Goal: Information Seeking & Learning: Learn about a topic

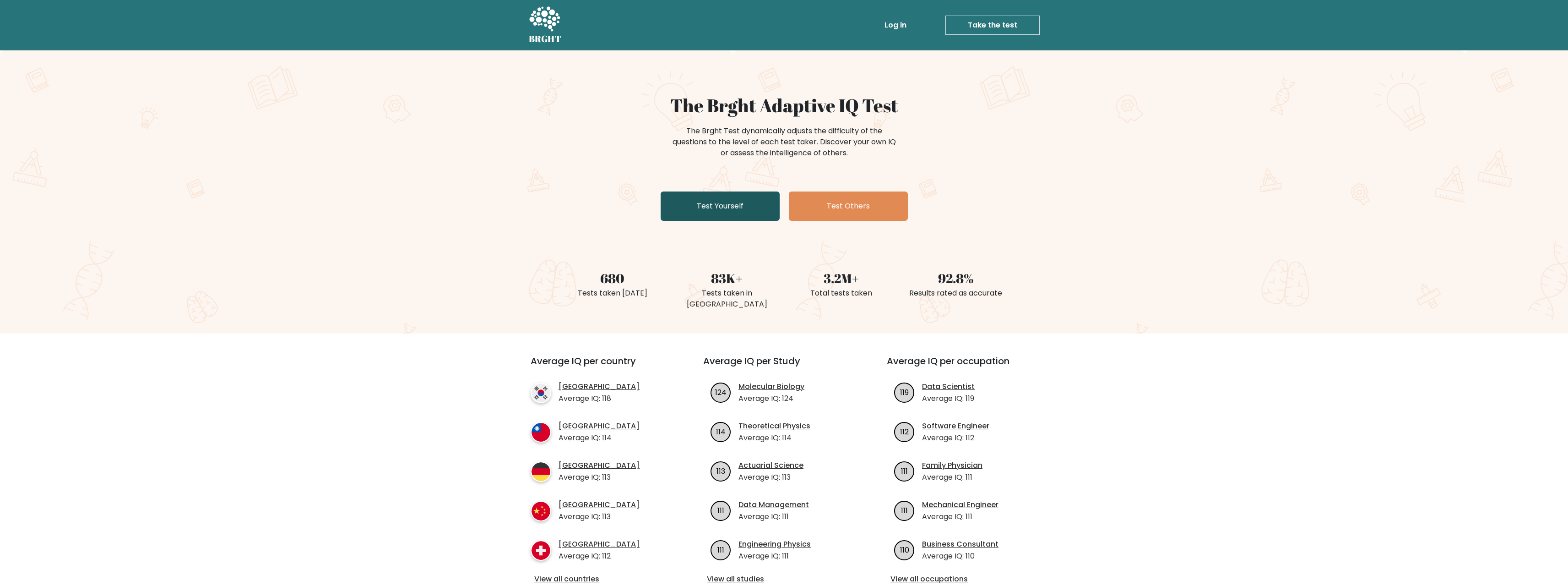
drag, startPoint x: 686, startPoint y: 186, endPoint x: 739, endPoint y: 192, distance: 53.3
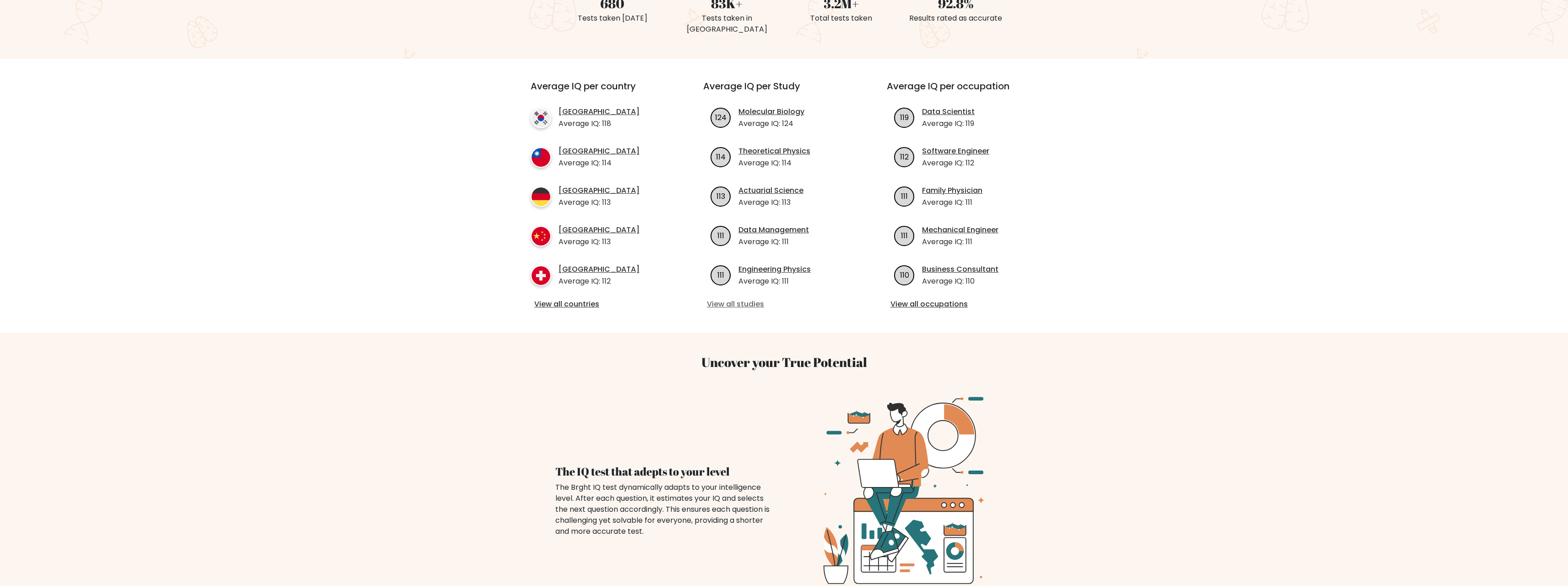
click at [732, 302] on link "View all studies" at bounding box center [784, 305] width 154 height 11
click at [799, 148] on link "Theoretical Physics" at bounding box center [774, 151] width 72 height 11
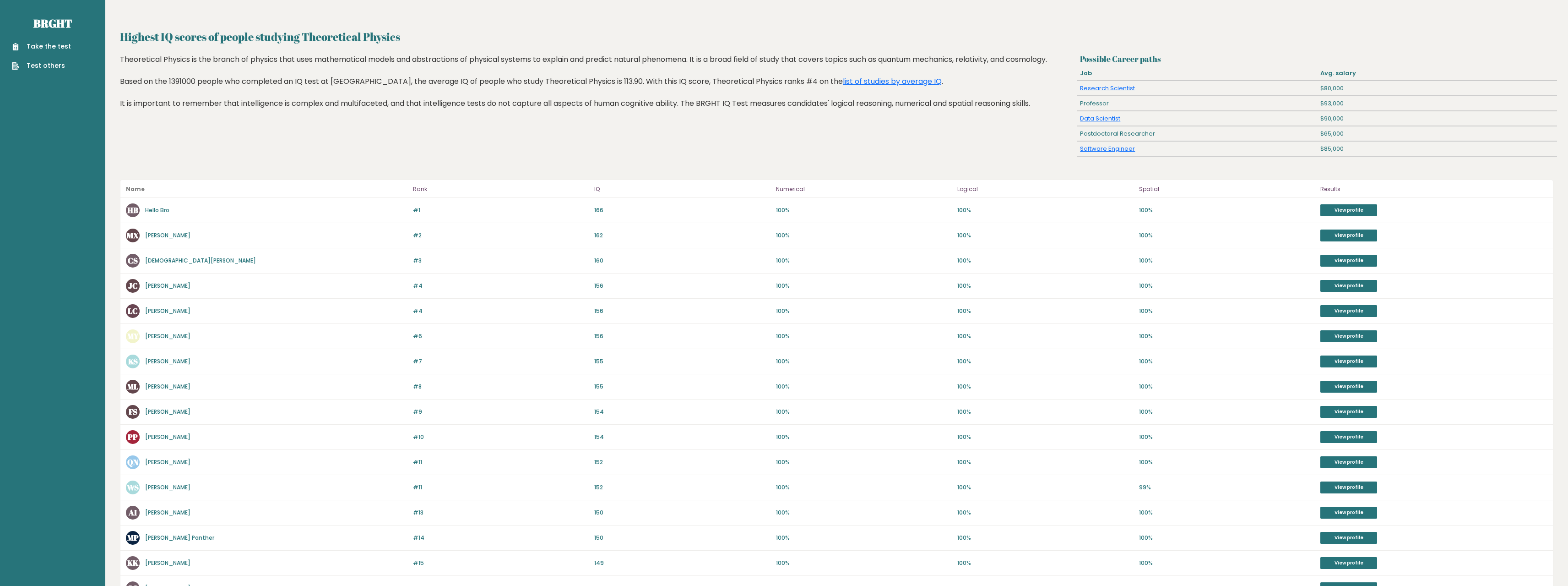
click at [170, 532] on div "MP Millie Panther" at bounding box center [266, 538] width 281 height 14
click at [172, 537] on link "[PERSON_NAME] Panther" at bounding box center [179, 537] width 69 height 8
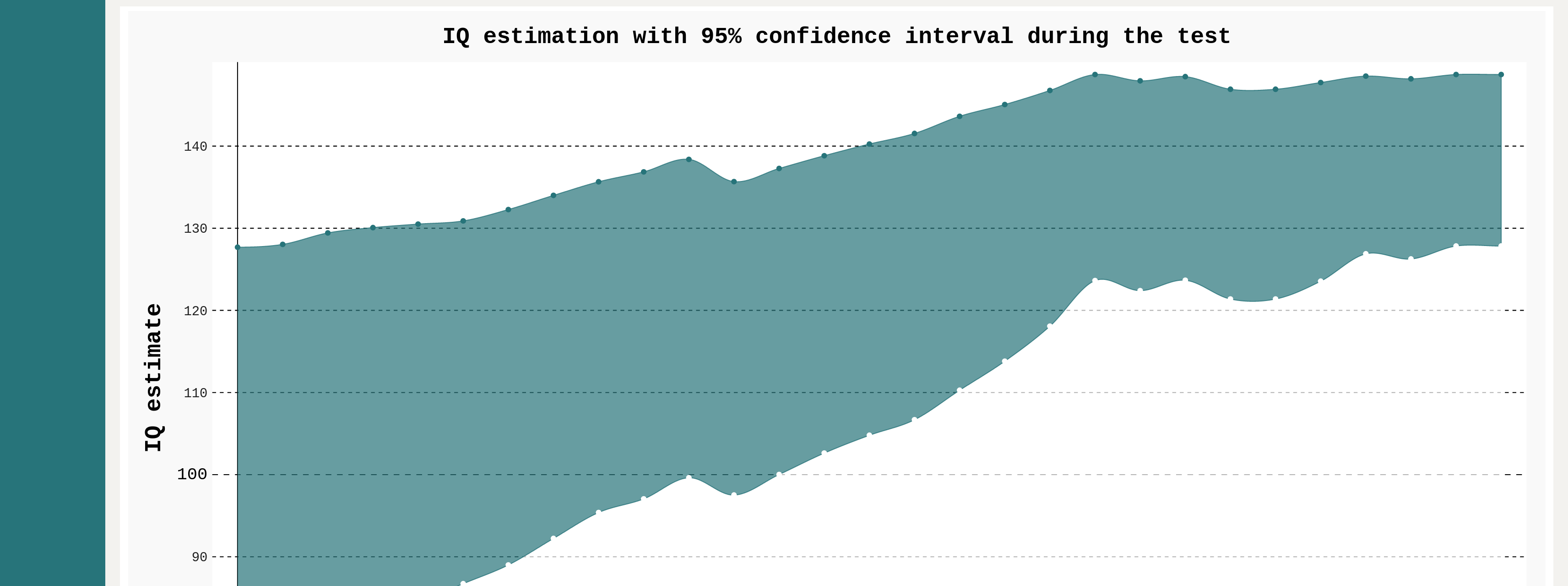
drag, startPoint x: 374, startPoint y: 136, endPoint x: 409, endPoint y: 213, distance: 84.6
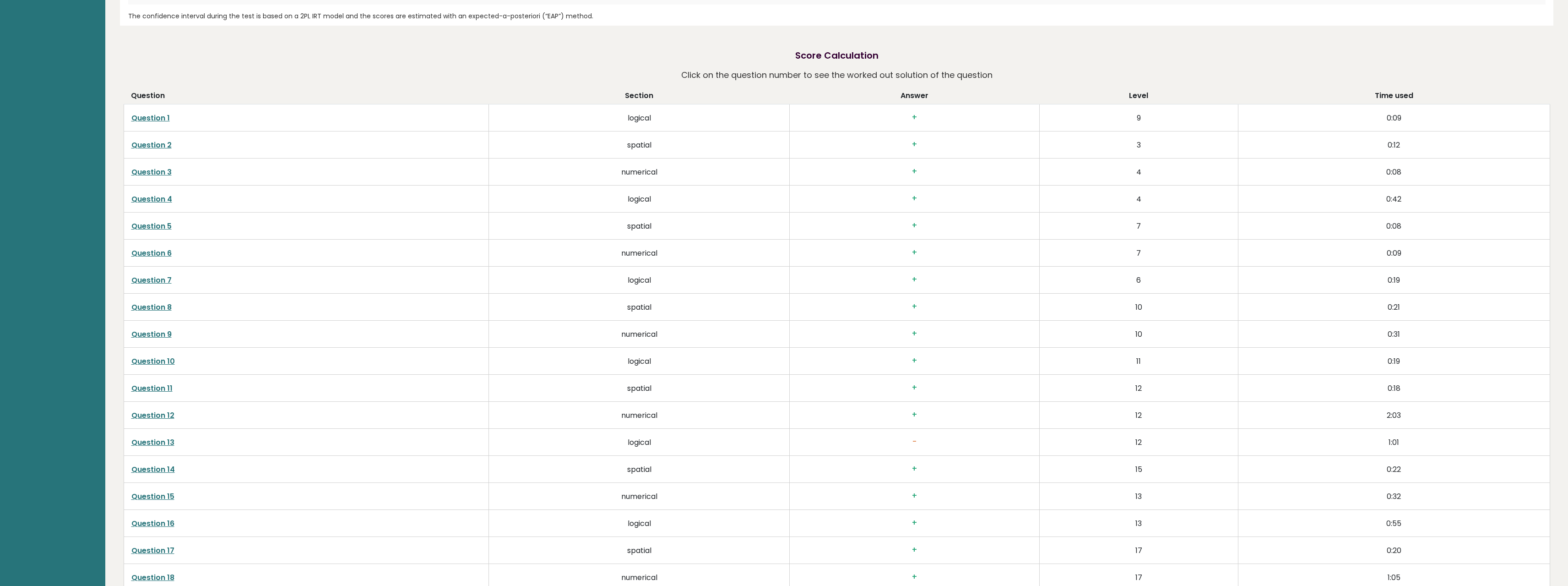
drag, startPoint x: 412, startPoint y: 147, endPoint x: 442, endPoint y: 295, distance: 151.0
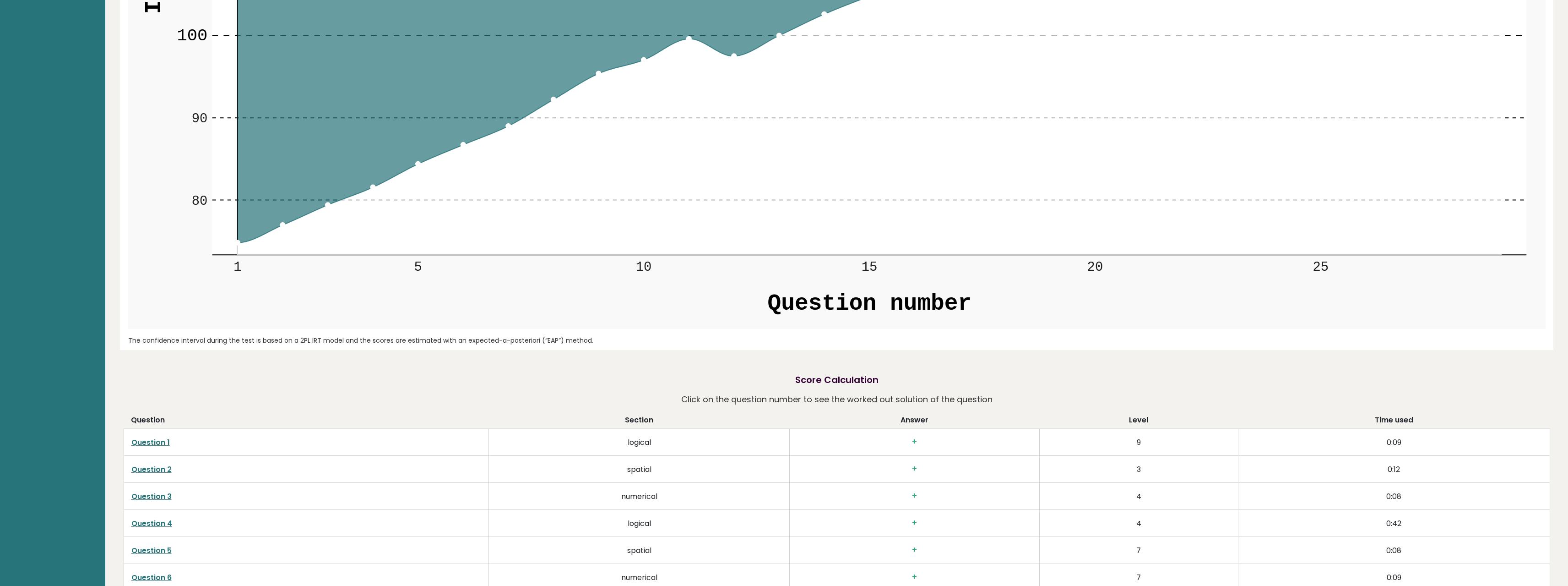
drag, startPoint x: 480, startPoint y: 222, endPoint x: 496, endPoint y: 90, distance: 133.0
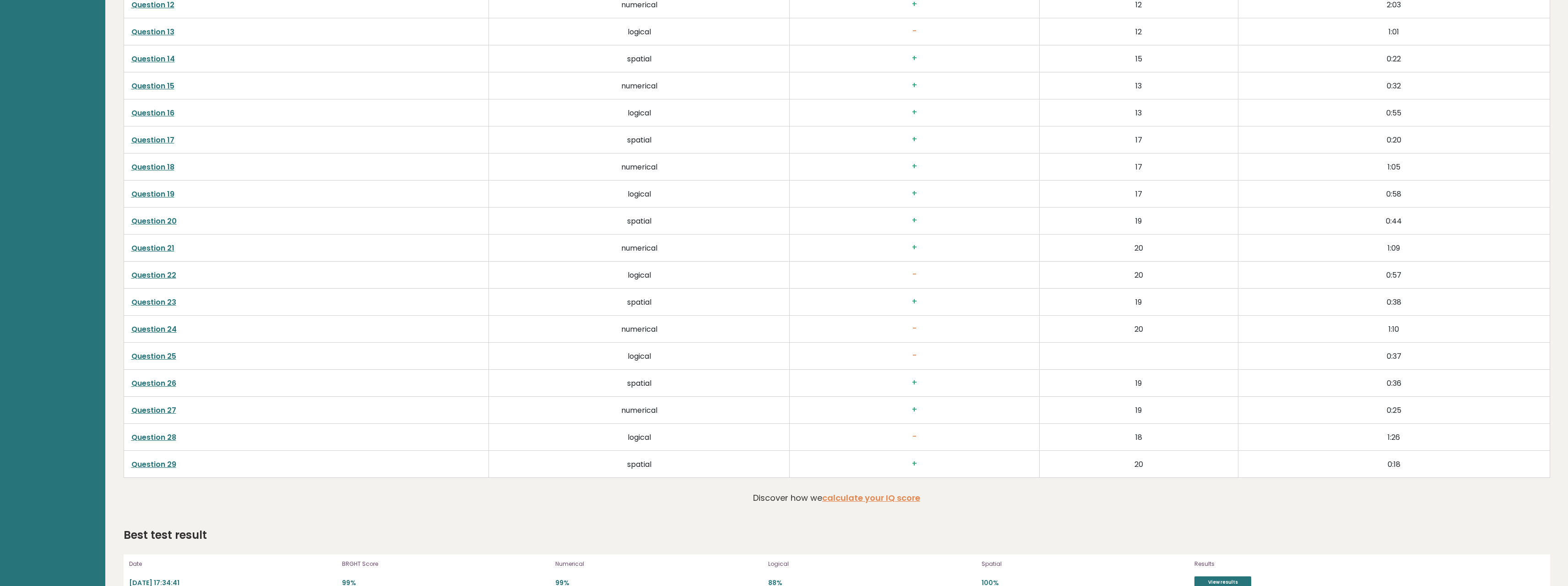
scroll to position [2207, 0]
click at [162, 269] on link "Question 22" at bounding box center [154, 271] width 45 height 11
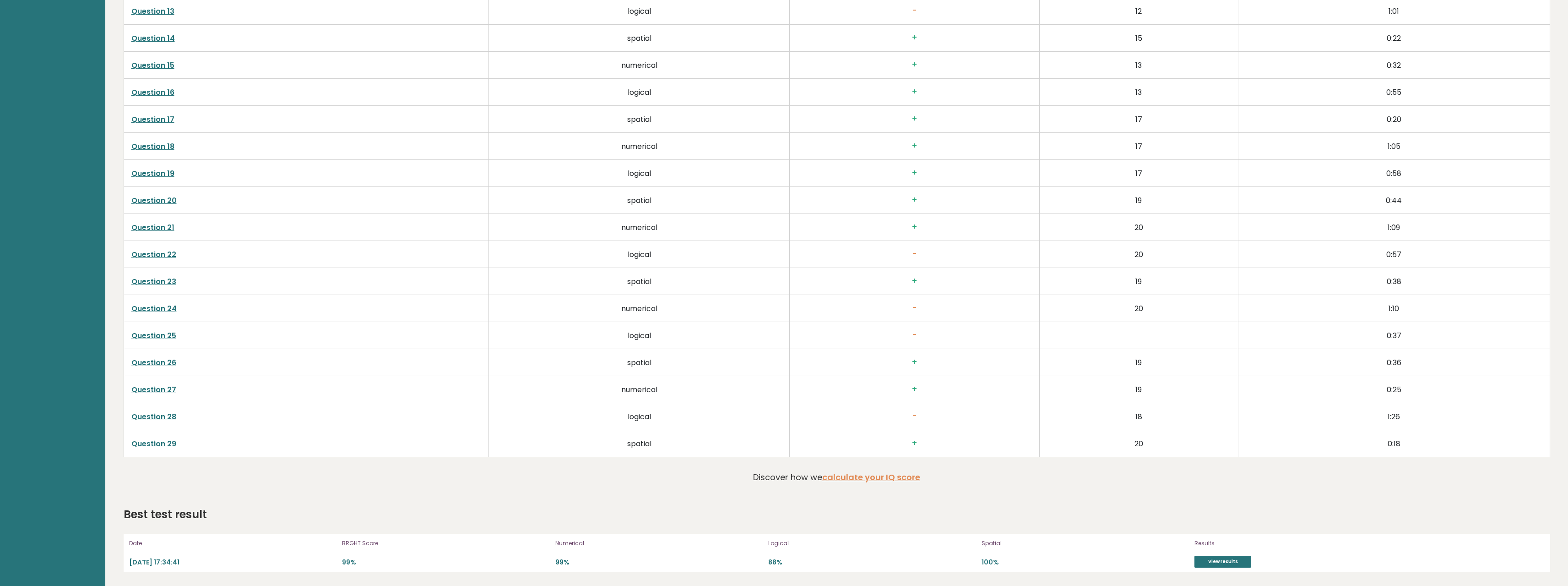
drag, startPoint x: 442, startPoint y: 348, endPoint x: 454, endPoint y: 387, distance: 40.8
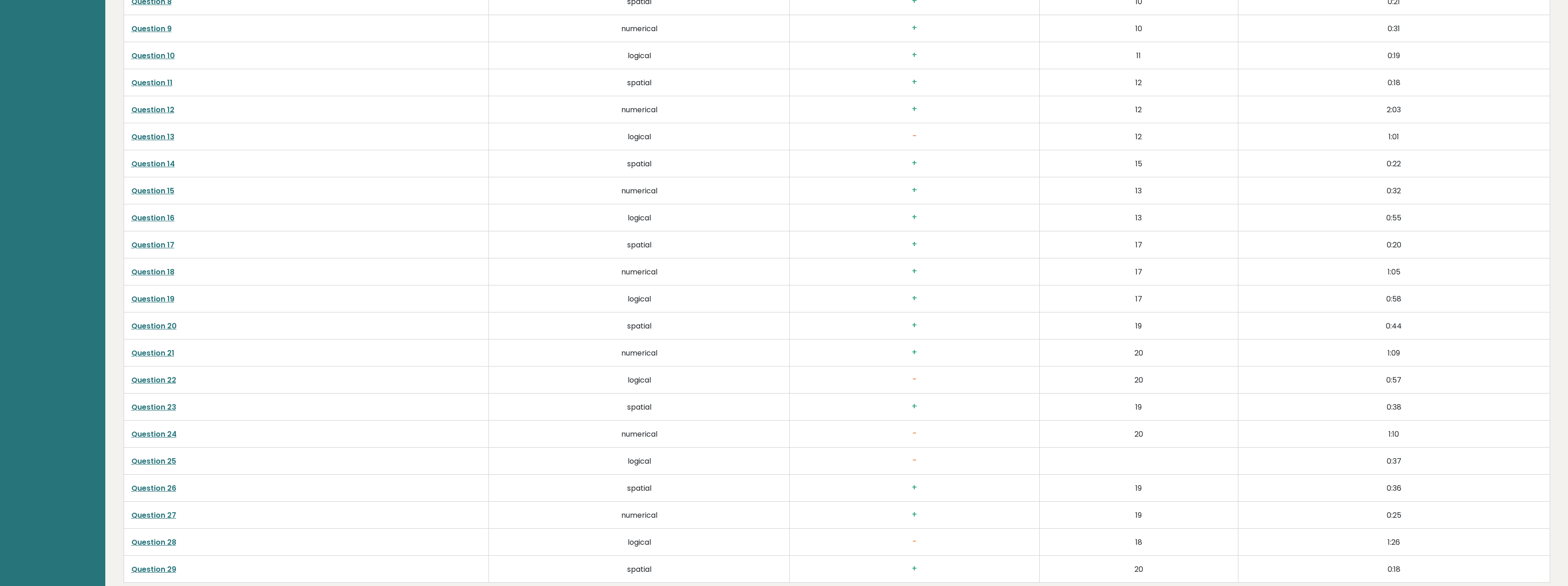
scroll to position [0, 0]
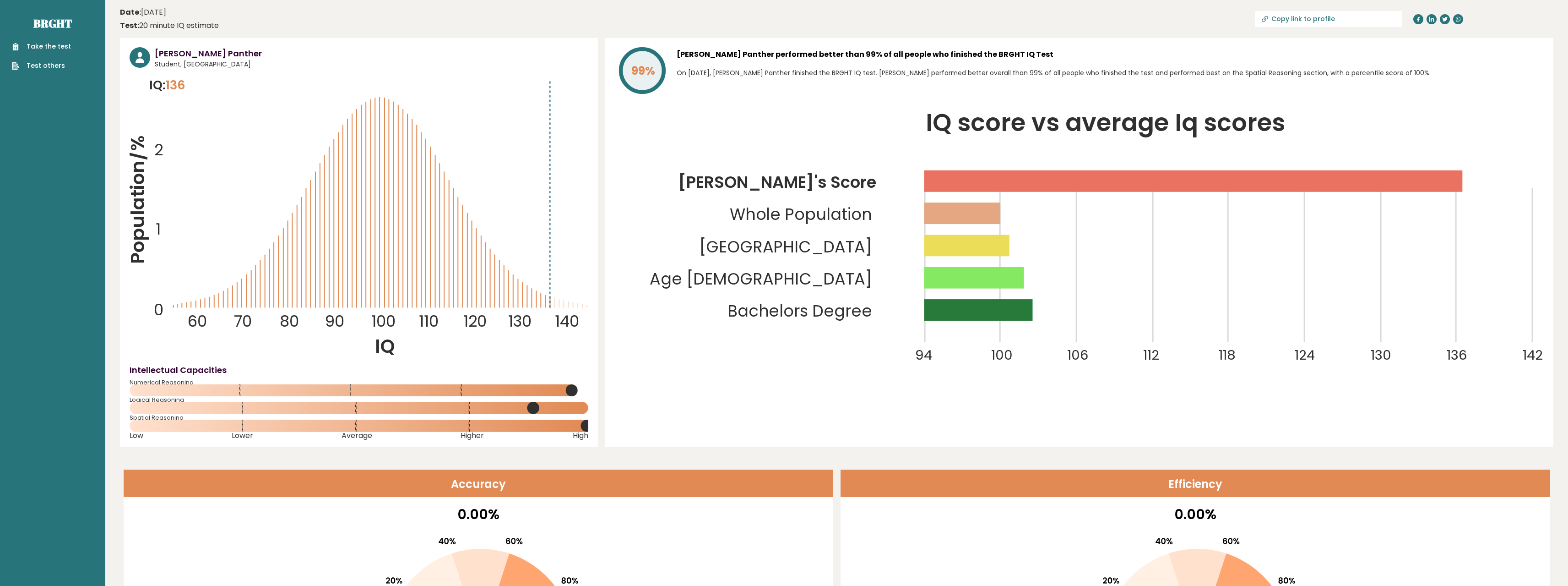
drag, startPoint x: 458, startPoint y: 378, endPoint x: 446, endPoint y: 131, distance: 247.3
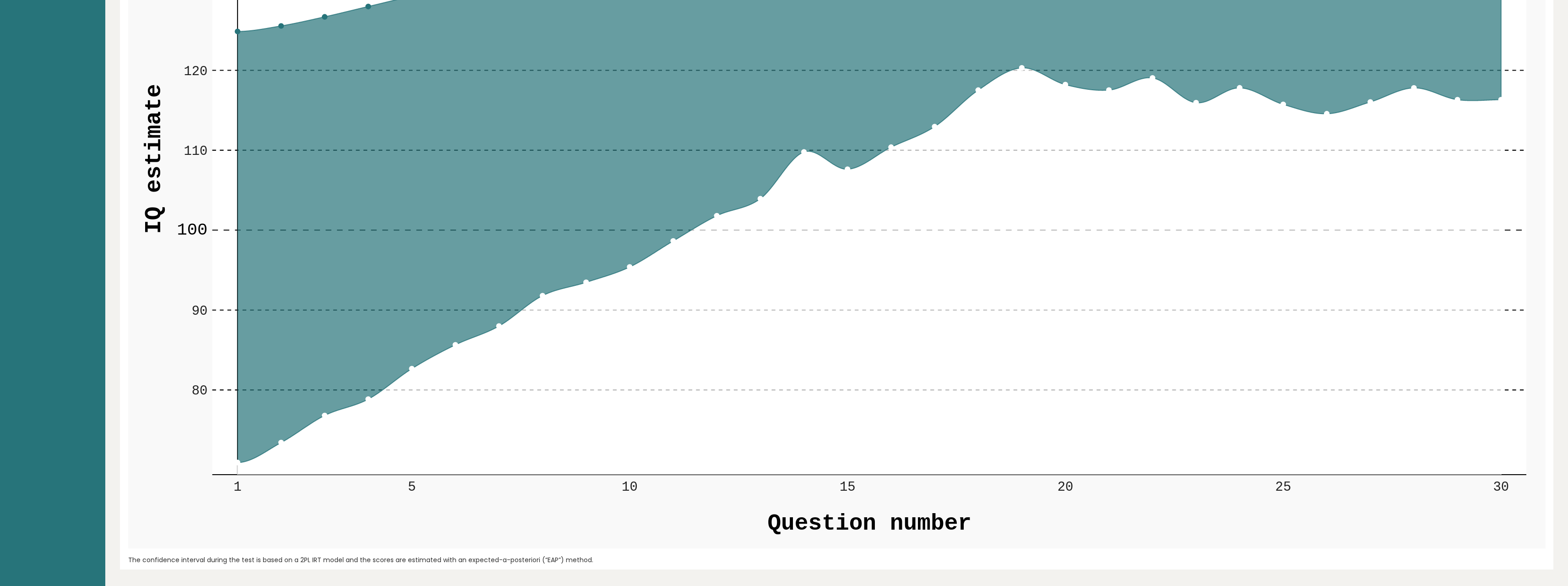
drag, startPoint x: 538, startPoint y: 263, endPoint x: 564, endPoint y: 265, distance: 26.1
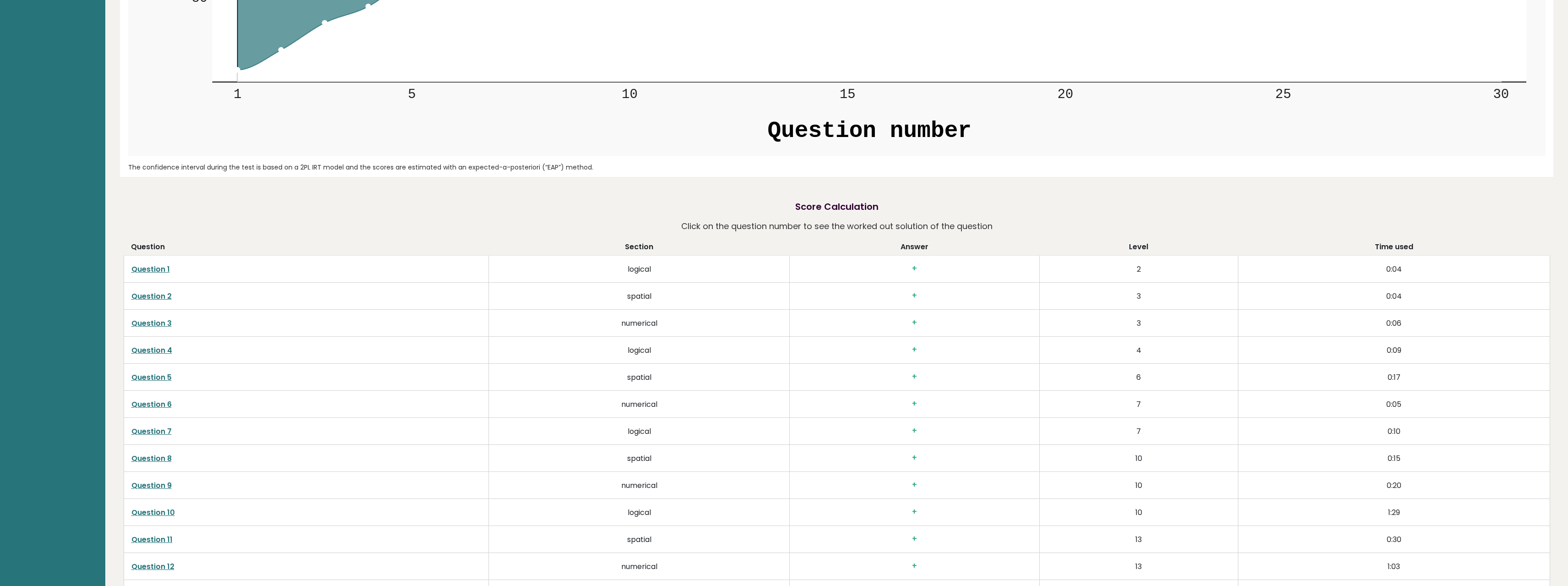
drag, startPoint x: 554, startPoint y: 239, endPoint x: 569, endPoint y: 294, distance: 57.0
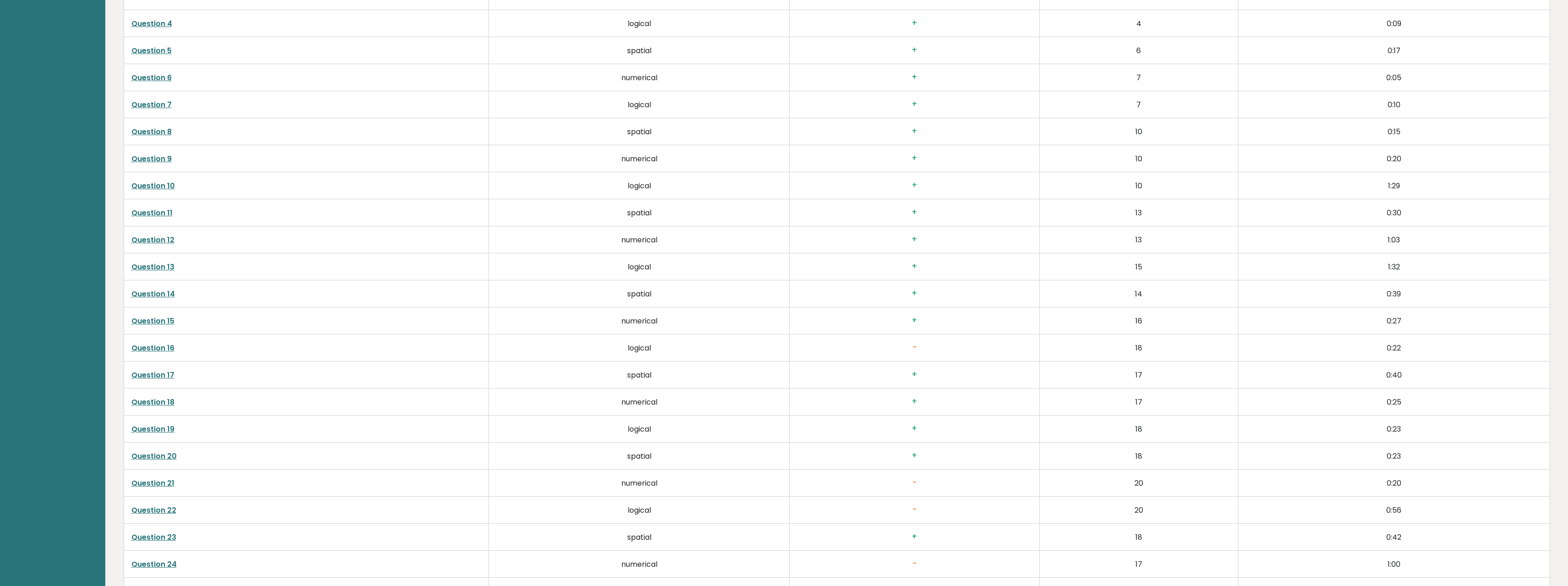
drag, startPoint x: 557, startPoint y: 288, endPoint x: 564, endPoint y: 304, distance: 17.5
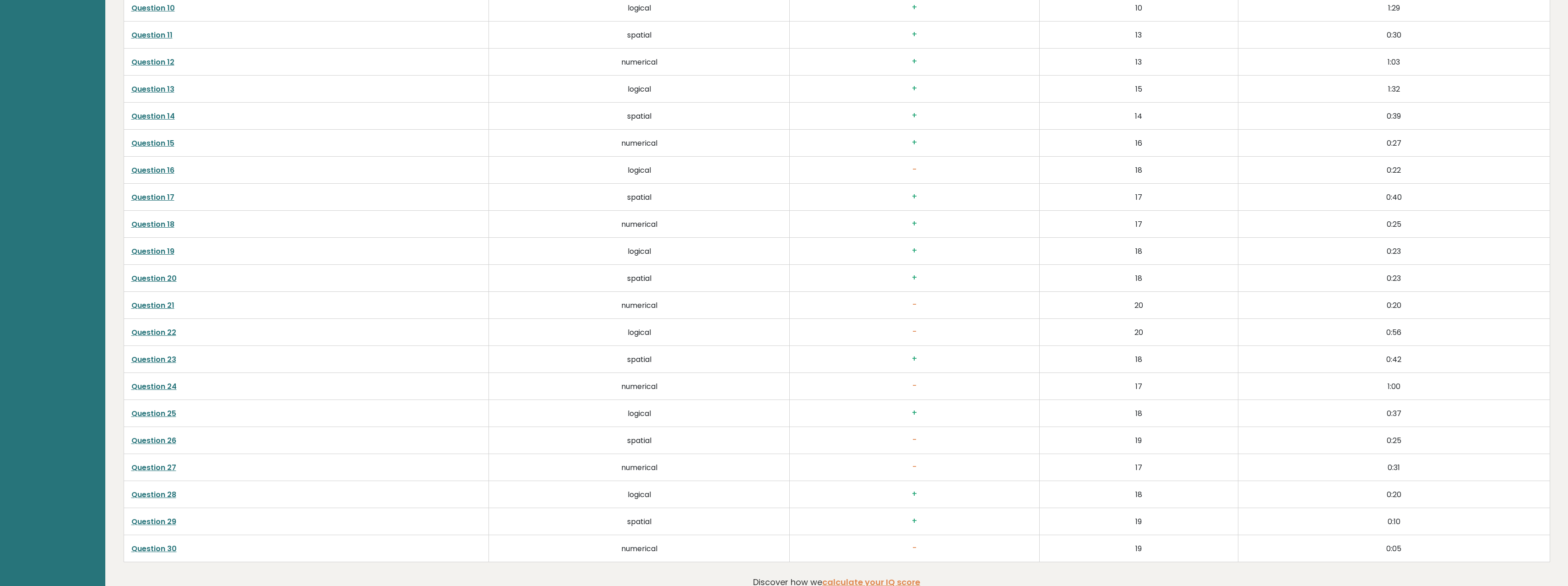
scroll to position [2297, 0]
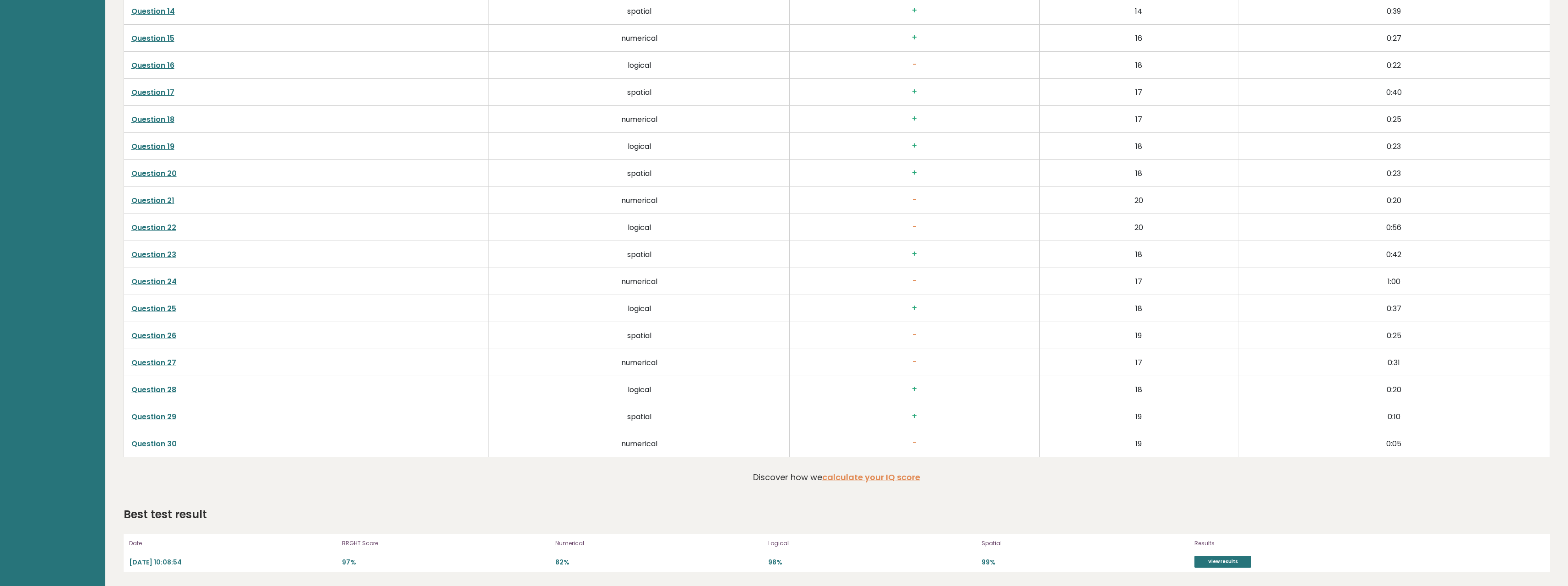
click at [160, 201] on link "Question 21" at bounding box center [152, 200] width 43 height 11
drag, startPoint x: 438, startPoint y: 292, endPoint x: 481, endPoint y: 365, distance: 84.7
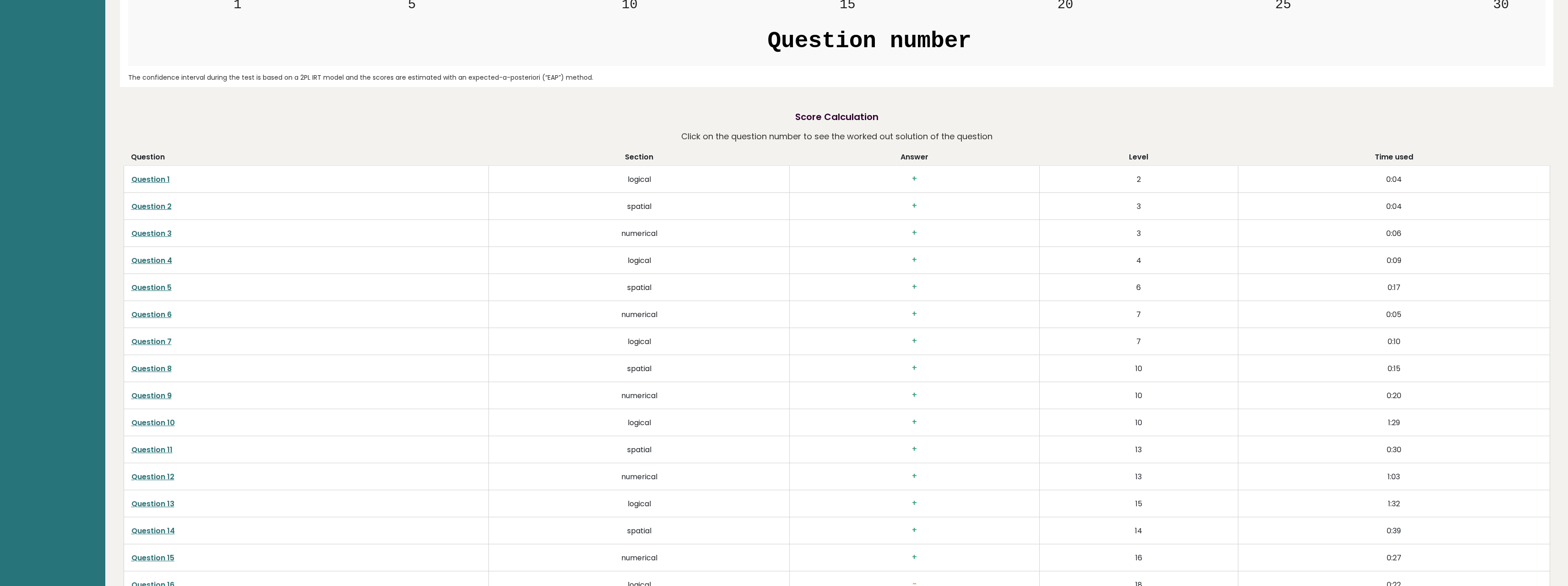
scroll to position [0, 0]
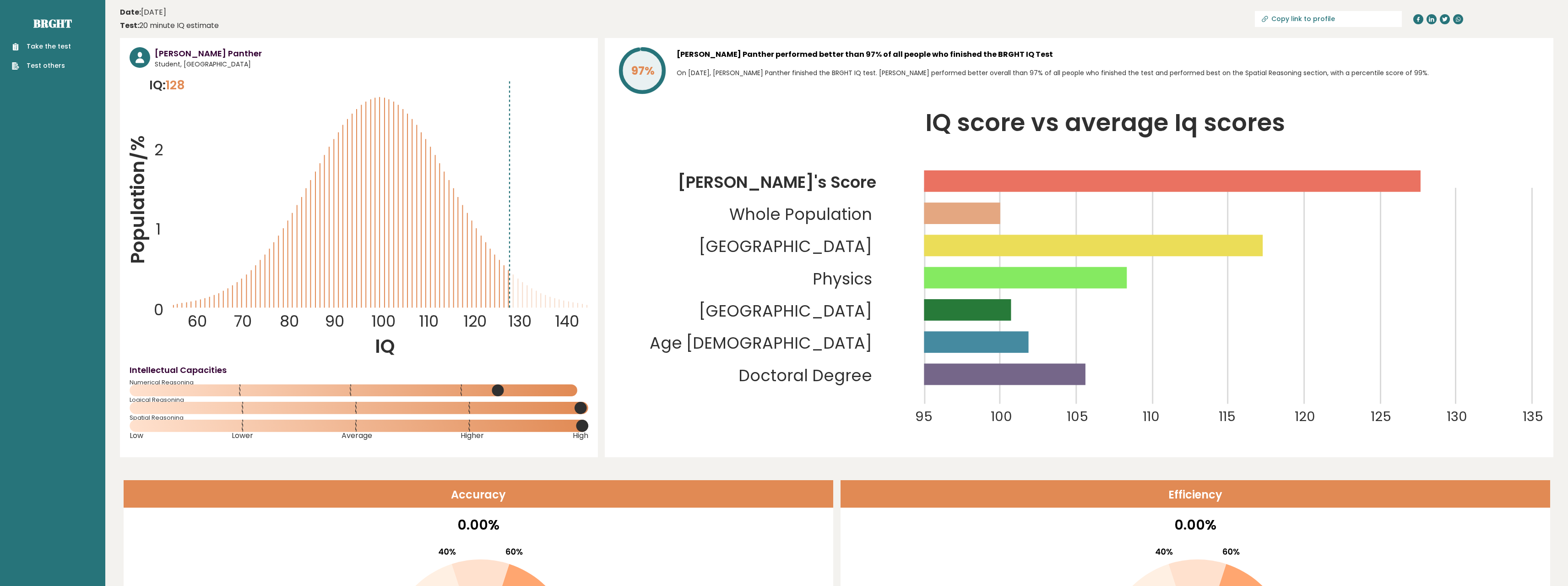
drag, startPoint x: 452, startPoint y: 266, endPoint x: 403, endPoint y: 156, distance: 120.4
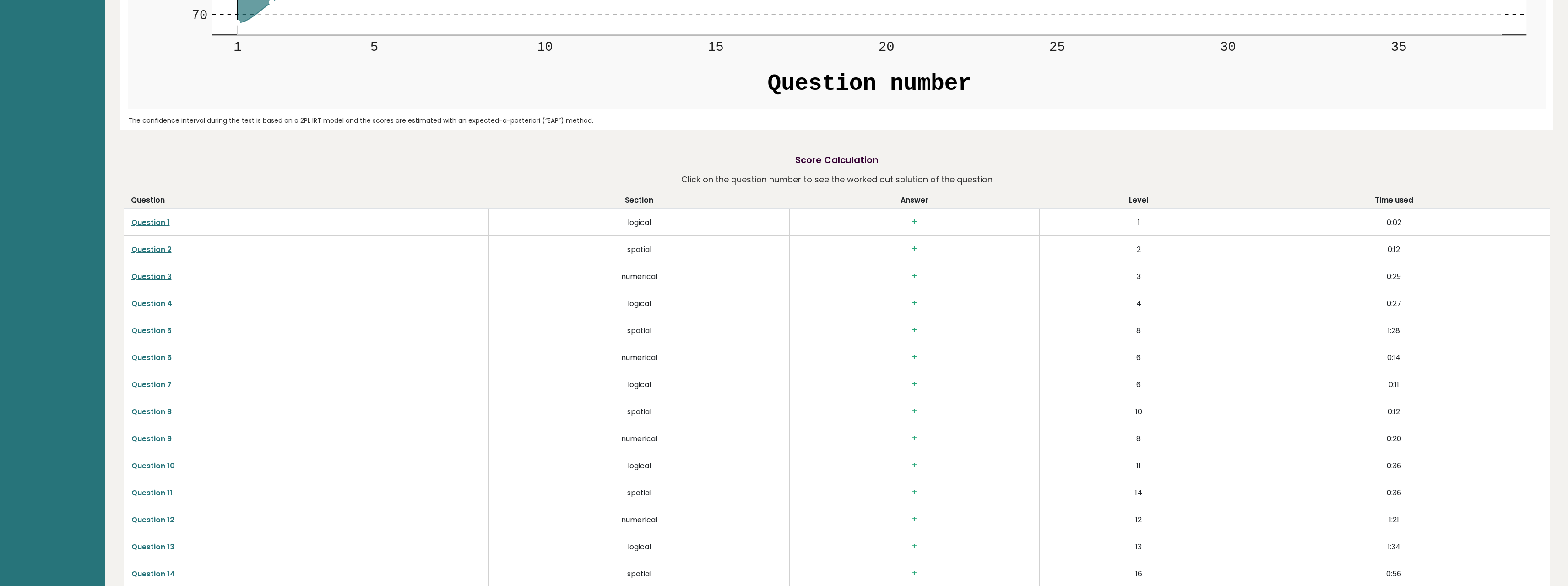
drag, startPoint x: 443, startPoint y: 183, endPoint x: 474, endPoint y: 348, distance: 167.9
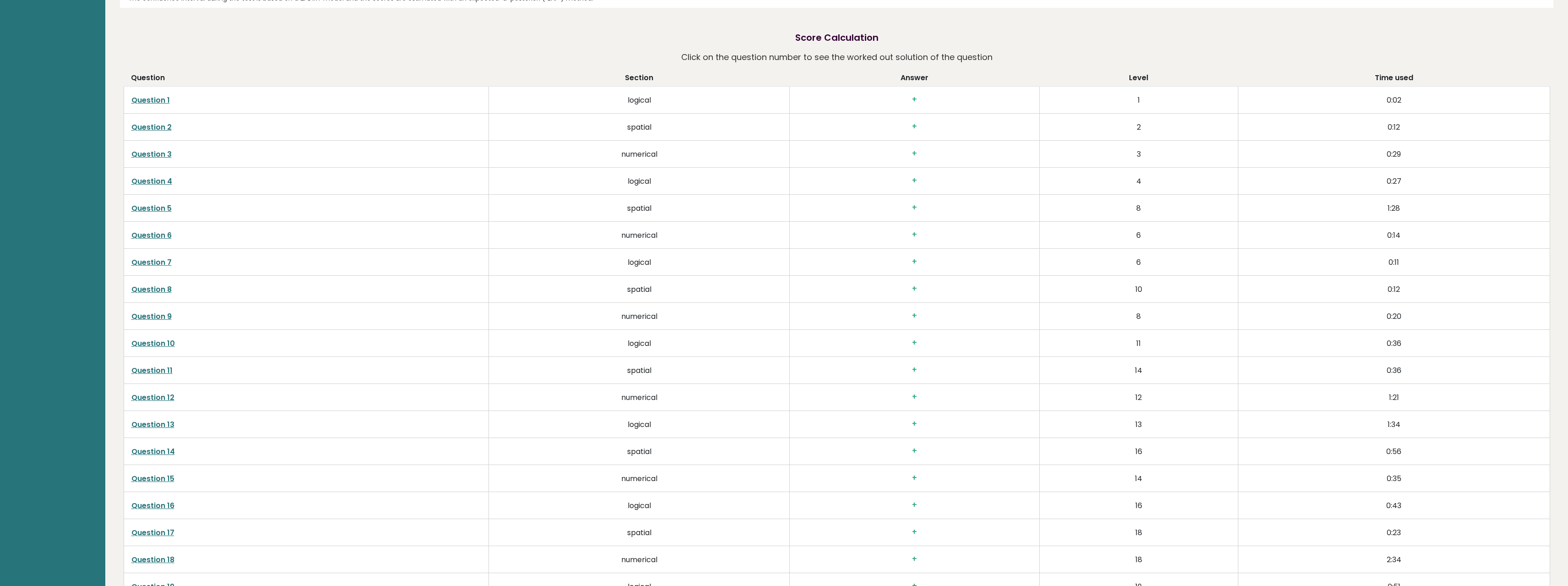
drag, startPoint x: 501, startPoint y: 198, endPoint x: 504, endPoint y: 269, distance: 71.1
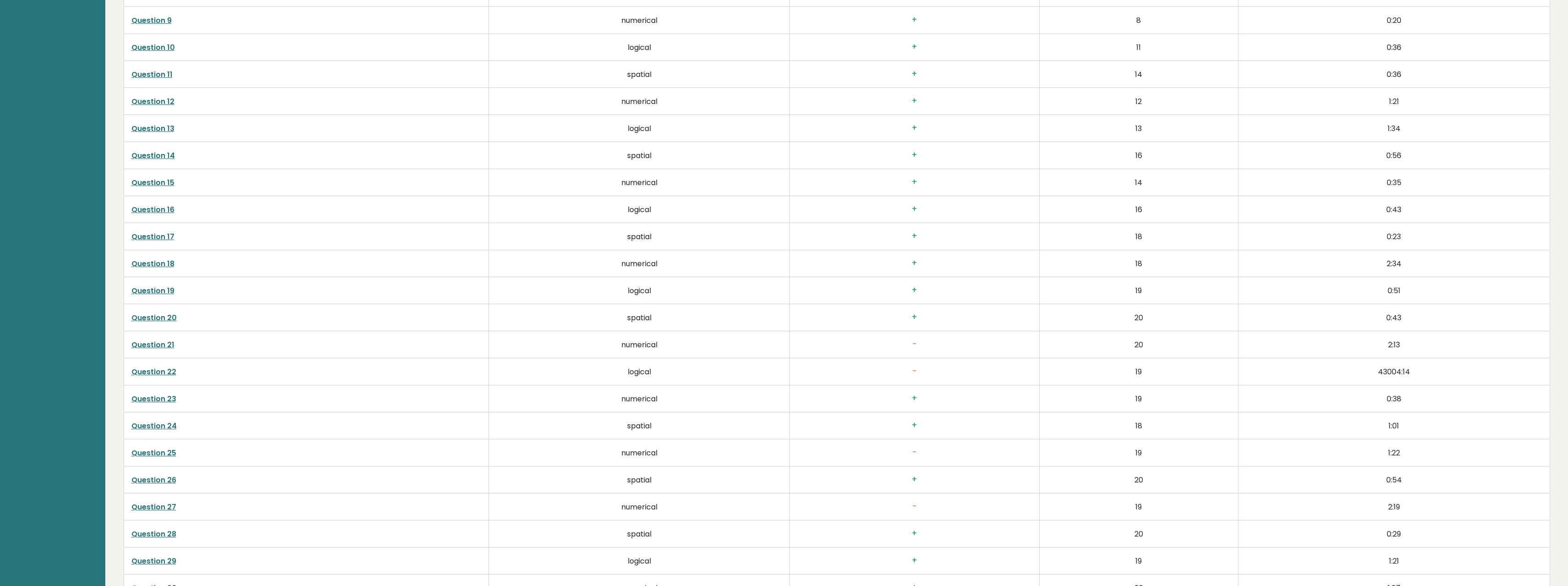
drag, startPoint x: 499, startPoint y: 282, endPoint x: 511, endPoint y: 402, distance: 120.6
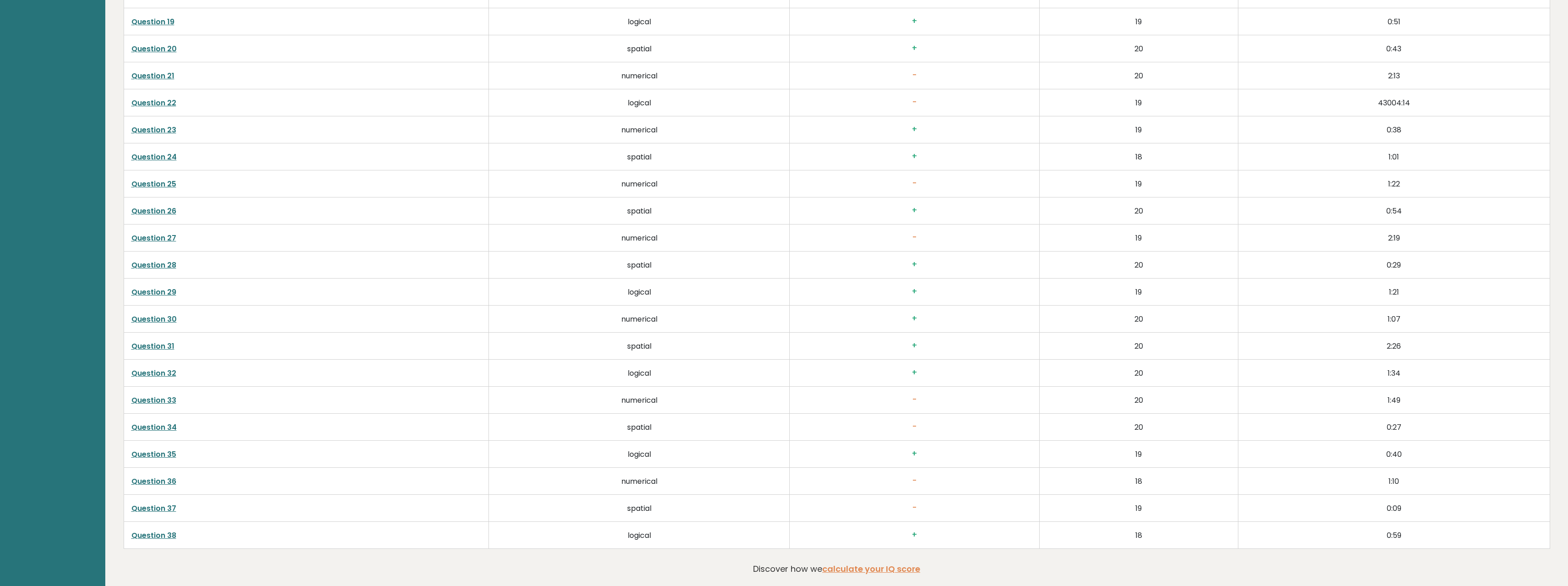
drag, startPoint x: 506, startPoint y: 364, endPoint x: 504, endPoint y: 323, distance: 41.0
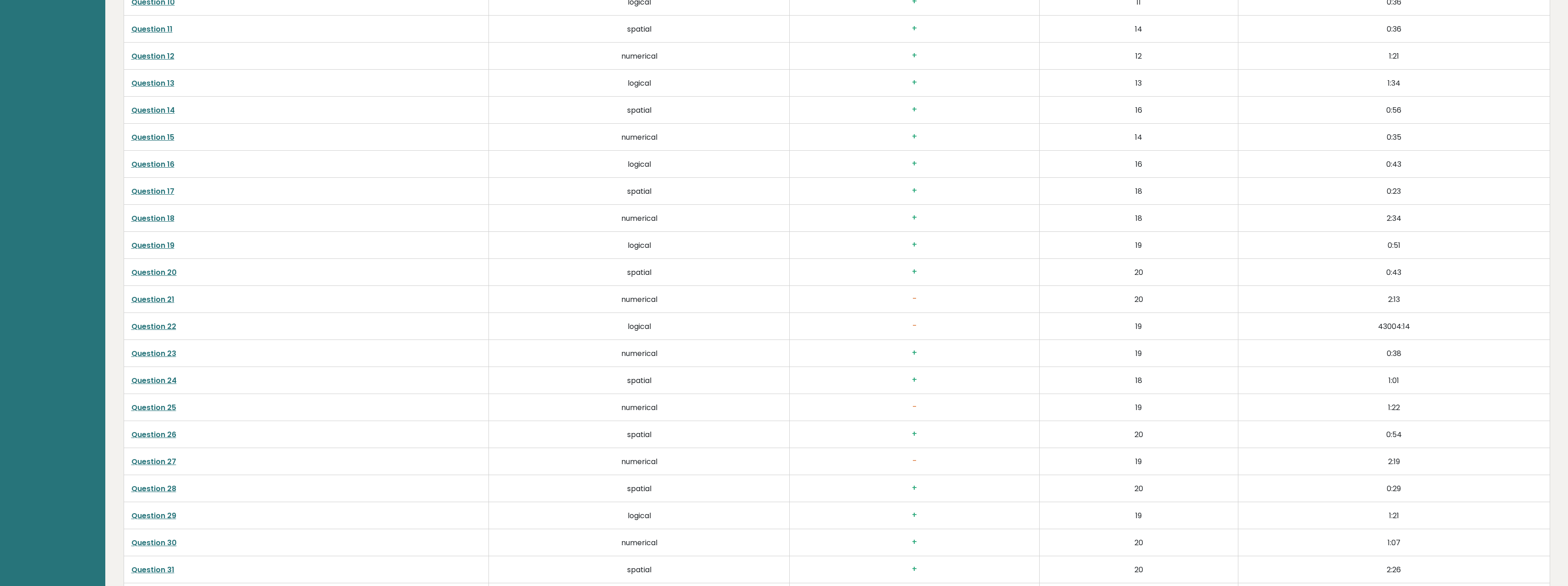
drag, startPoint x: 499, startPoint y: 353, endPoint x: 499, endPoint y: 261, distance: 92.0
drag, startPoint x: 481, startPoint y: 336, endPoint x: 479, endPoint y: 266, distance: 70.0
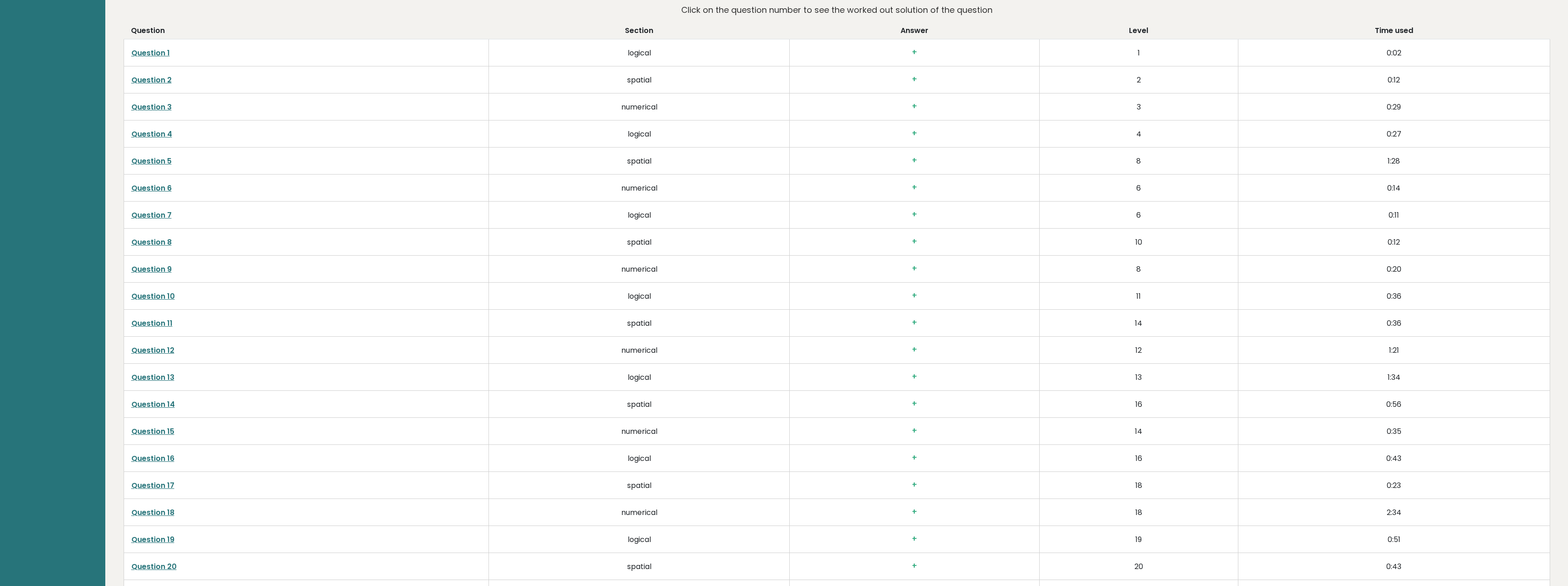
drag, startPoint x: 471, startPoint y: 314, endPoint x: 471, endPoint y: 271, distance: 43.0
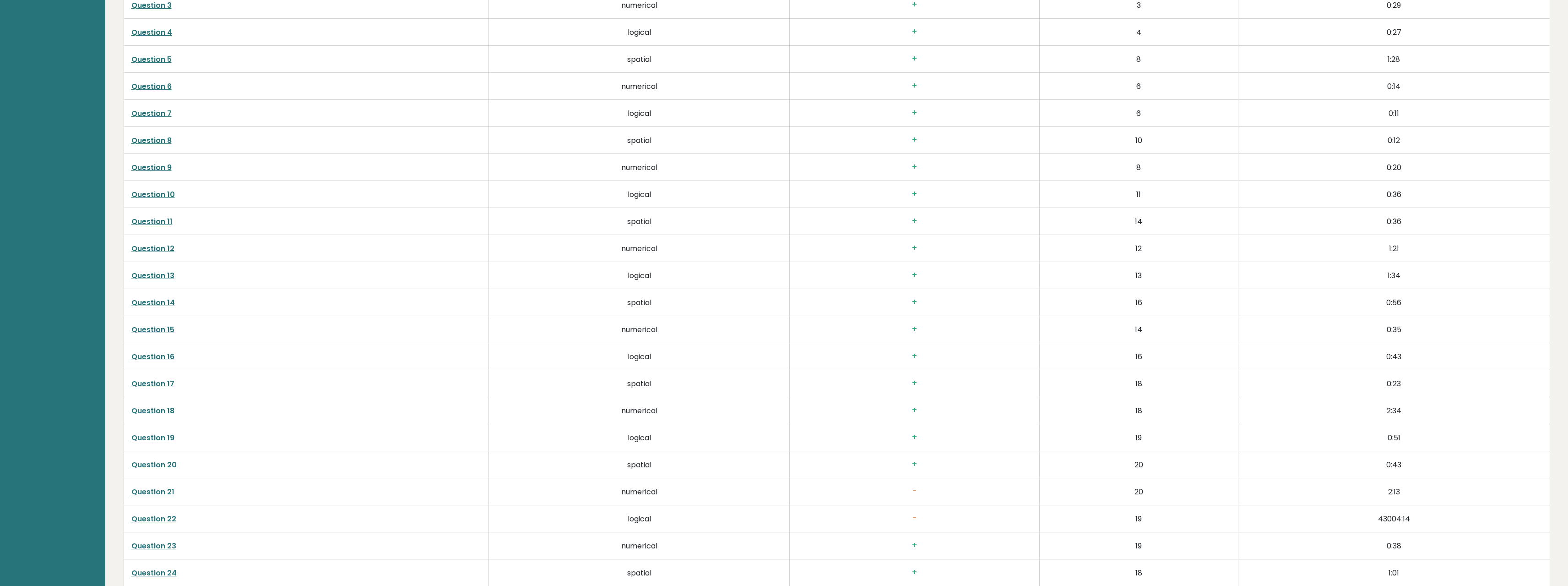
drag, startPoint x: 470, startPoint y: 300, endPoint x: 479, endPoint y: 369, distance: 69.6
drag, startPoint x: 489, startPoint y: 355, endPoint x: 485, endPoint y: 383, distance: 28.3
click at [167, 361] on link "Question 21" at bounding box center [152, 360] width 43 height 11
drag, startPoint x: 621, startPoint y: 183, endPoint x: 621, endPoint y: 172, distance: 11.0
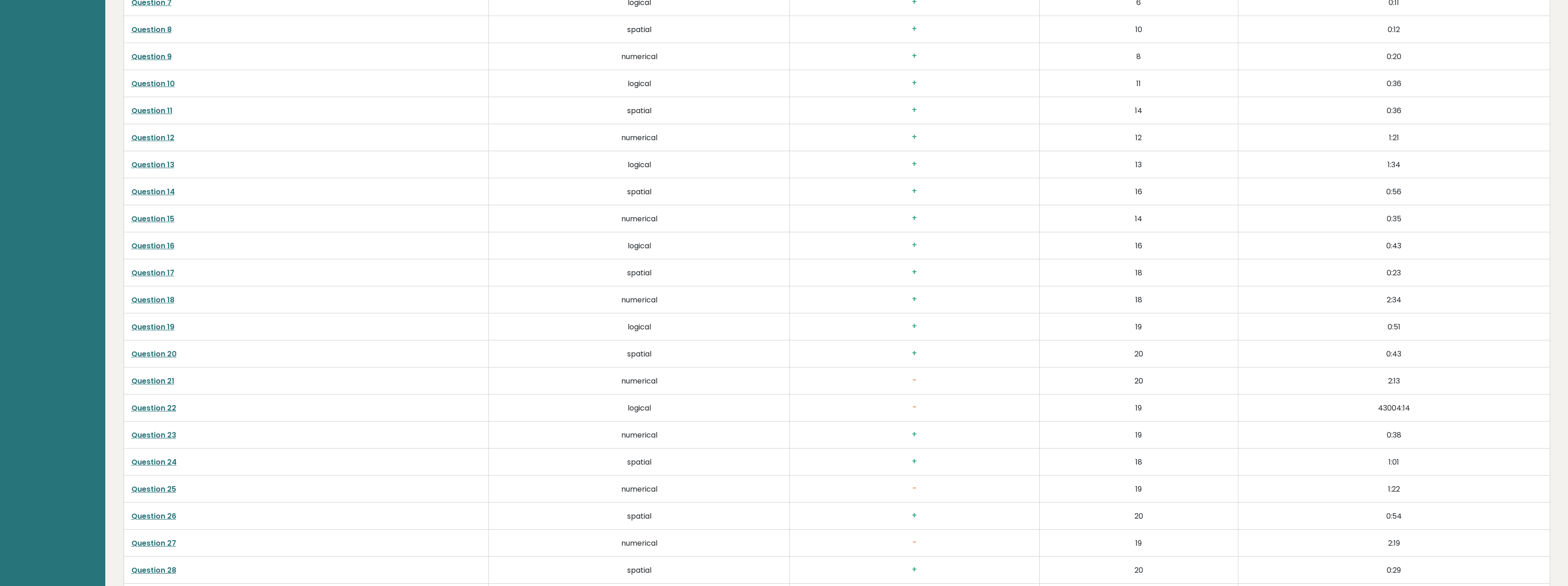
scroll to position [2066, 0]
drag, startPoint x: 1392, startPoint y: 385, endPoint x: 162, endPoint y: 385, distance: 1230.0
click at [152, 385] on tr "Question 21 numerical - 20 2:13" at bounding box center [837, 385] width 1426 height 27
drag, startPoint x: 1416, startPoint y: 411, endPoint x: 846, endPoint y: 405, distance: 570.0
click at [846, 405] on tr "Question 22 logical - 19 43004:14" at bounding box center [837, 412] width 1426 height 27
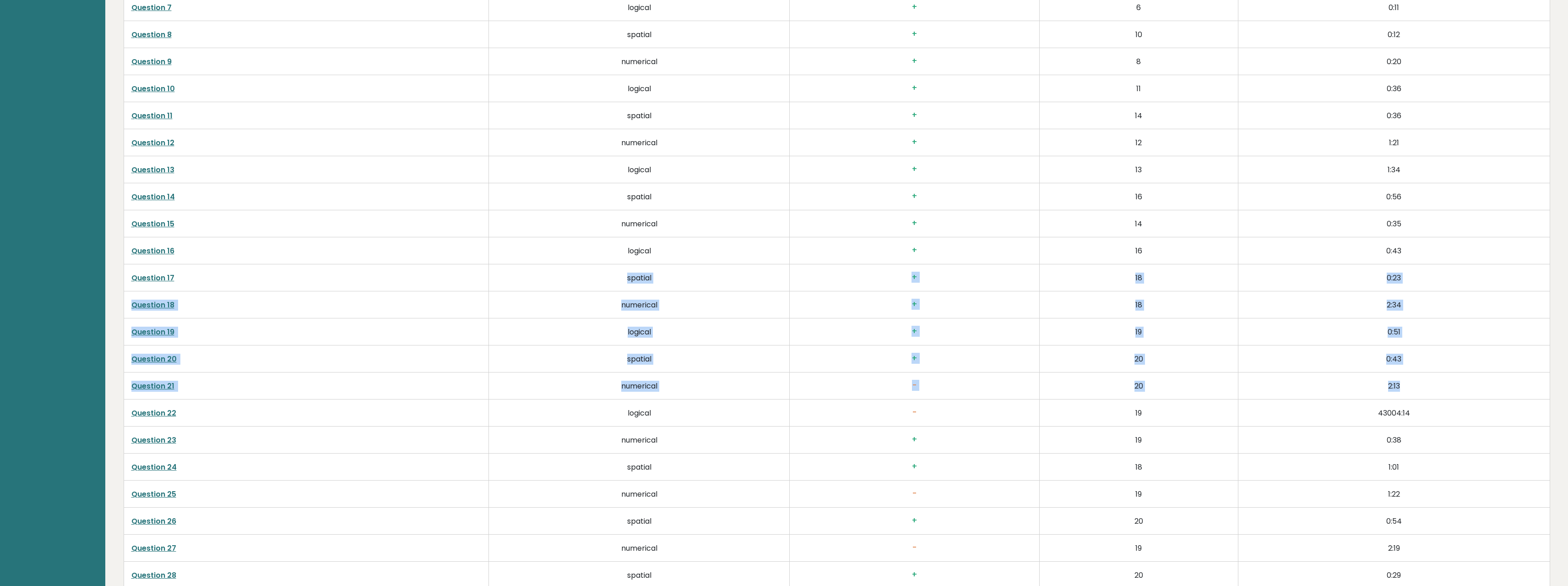
drag, startPoint x: 1416, startPoint y: 386, endPoint x: 199, endPoint y: 286, distance: 1221.1
click at [176, 287] on tbody "Question 1 logical + 1 0:02 Question 2 spatial + 2 0:12 Question 3 numerical + …" at bounding box center [837, 345] width 1426 height 1027
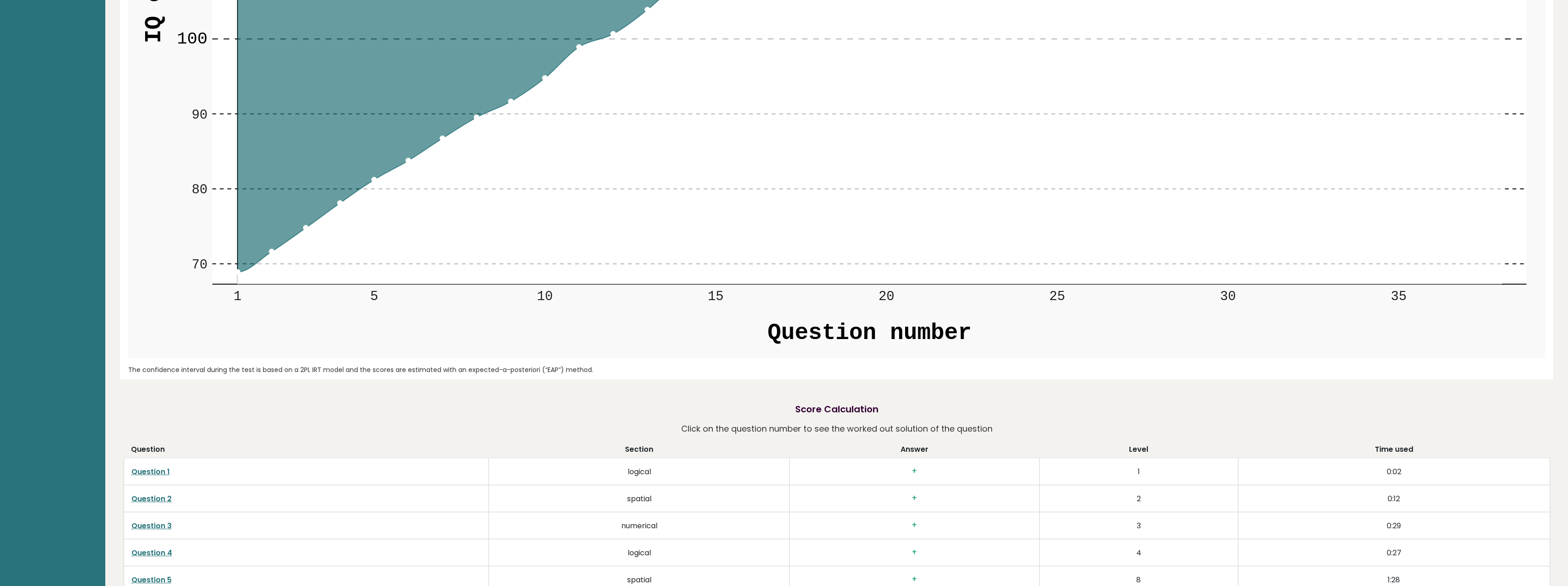
scroll to position [0, 0]
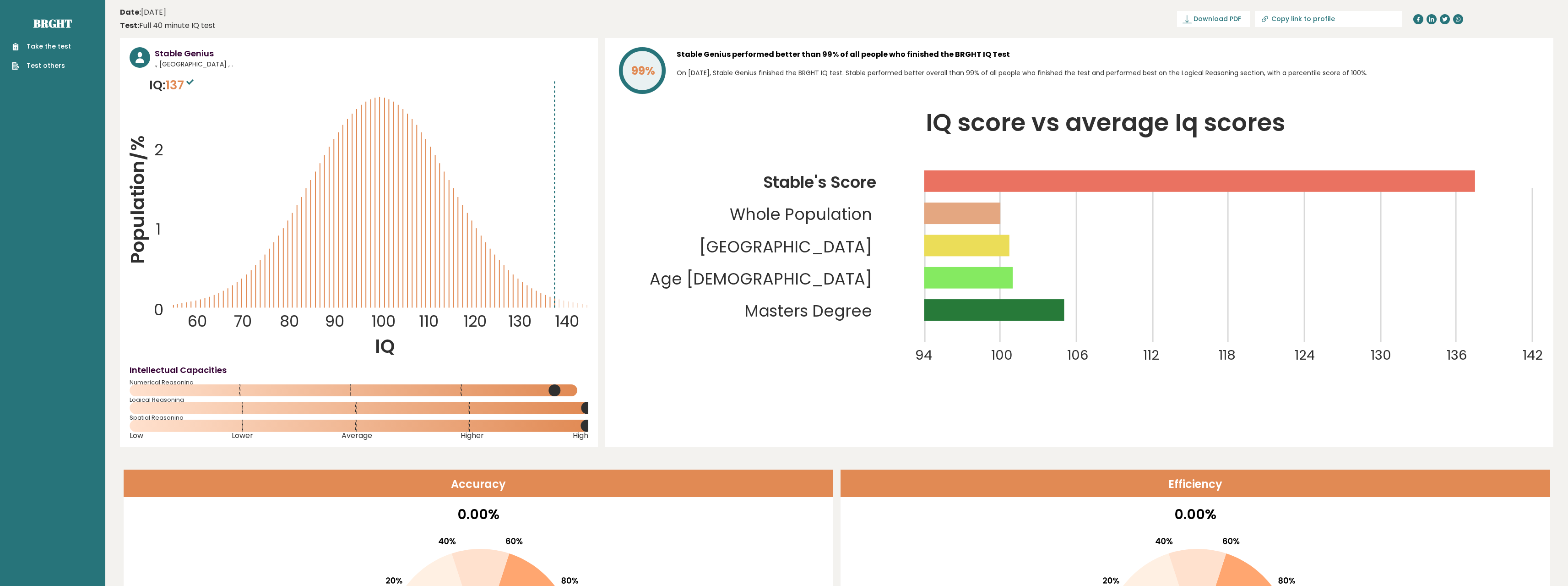
drag, startPoint x: 576, startPoint y: 299, endPoint x: 561, endPoint y: 158, distance: 141.8
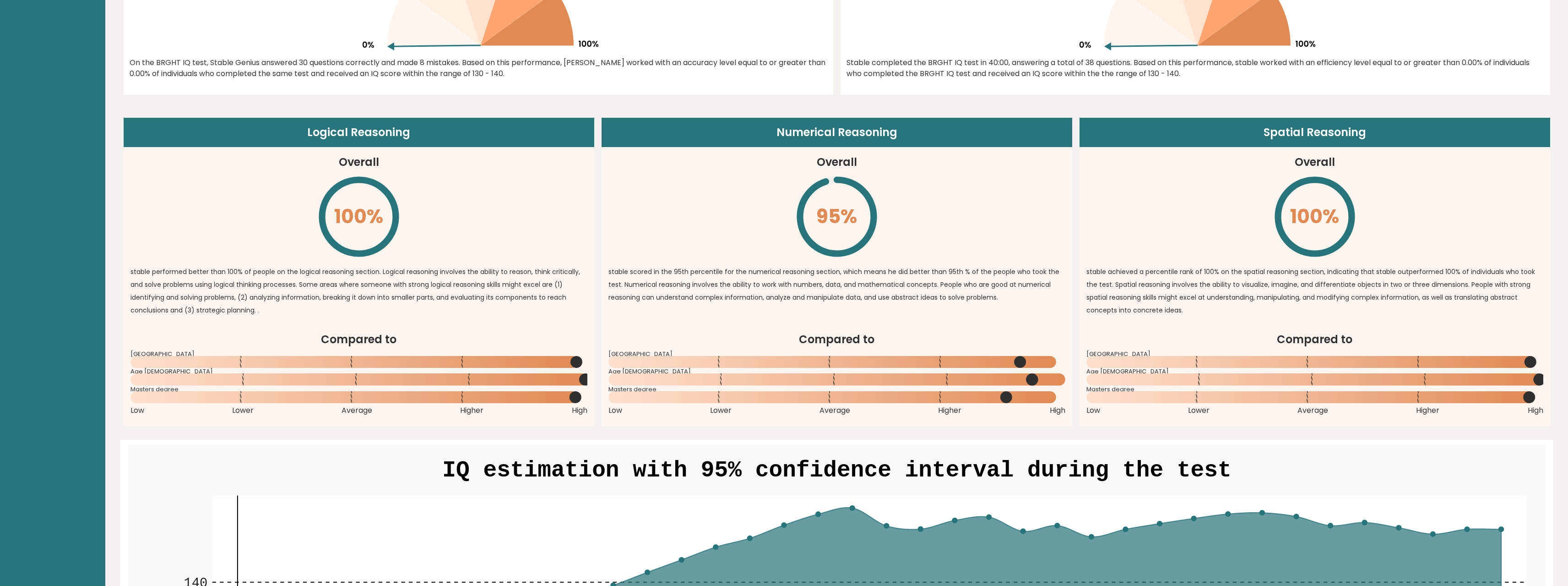
drag, startPoint x: 606, startPoint y: 172, endPoint x: 639, endPoint y: 332, distance: 163.4
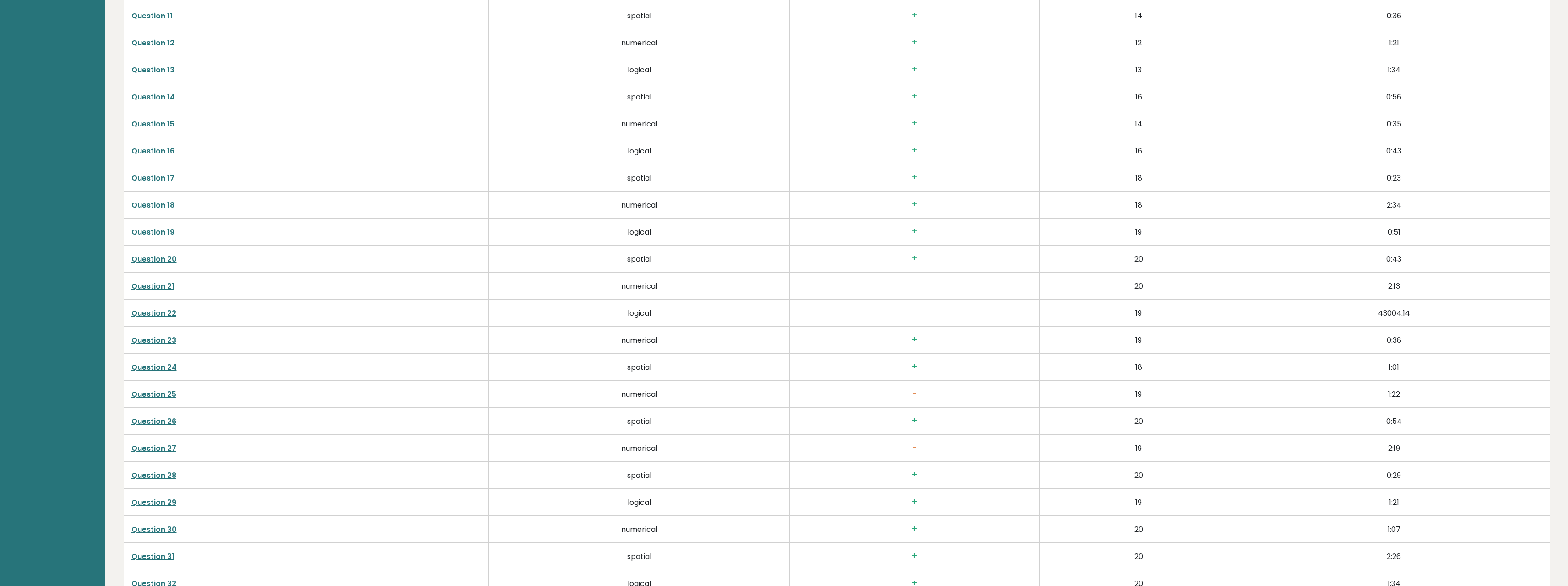
scroll to position [2193, 0]
drag, startPoint x: 1454, startPoint y: 279, endPoint x: 339, endPoint y: 251, distance: 1115.4
click at [365, 252] on tbody "Question 1 logical + 1 0:02 Question 2 spatial + 2 0:12 Question 3 numerical + …" at bounding box center [837, 218] width 1426 height 1027
click at [445, 250] on td "Question 21" at bounding box center [306, 258] width 366 height 27
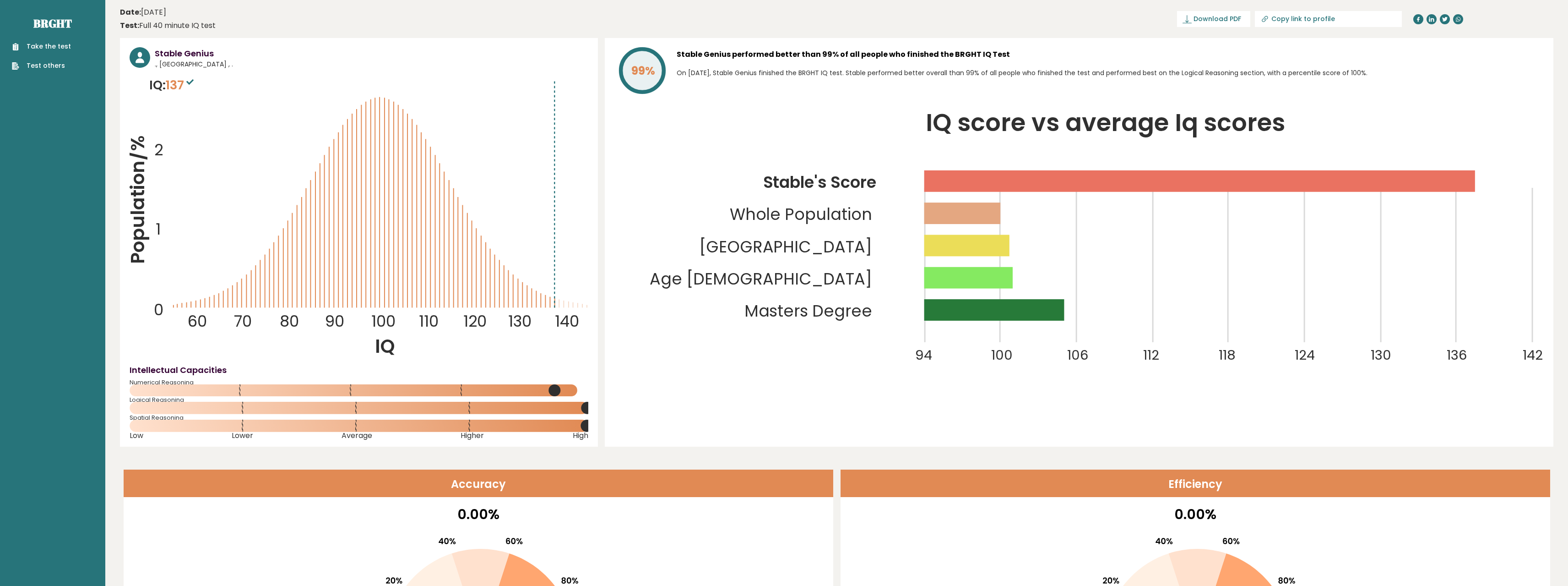
drag, startPoint x: 453, startPoint y: 271, endPoint x: 397, endPoint y: 59, distance: 219.3
click at [187, 81] on sup at bounding box center [189, 81] width 12 height 13
click at [169, 83] on span "137" at bounding box center [181, 84] width 30 height 17
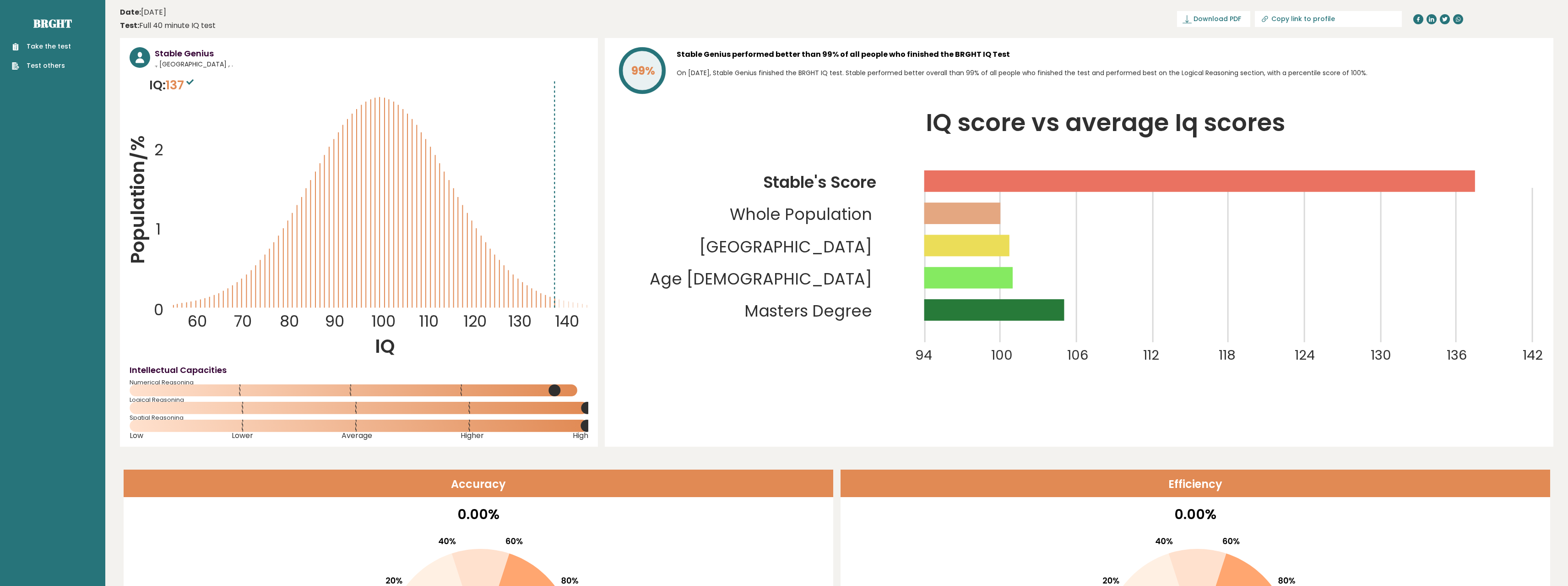
click at [546, 177] on icon "Population/% IQ 0 1 2 60 70 80 90 100 110 120 130 140" at bounding box center [359, 218] width 459 height 283
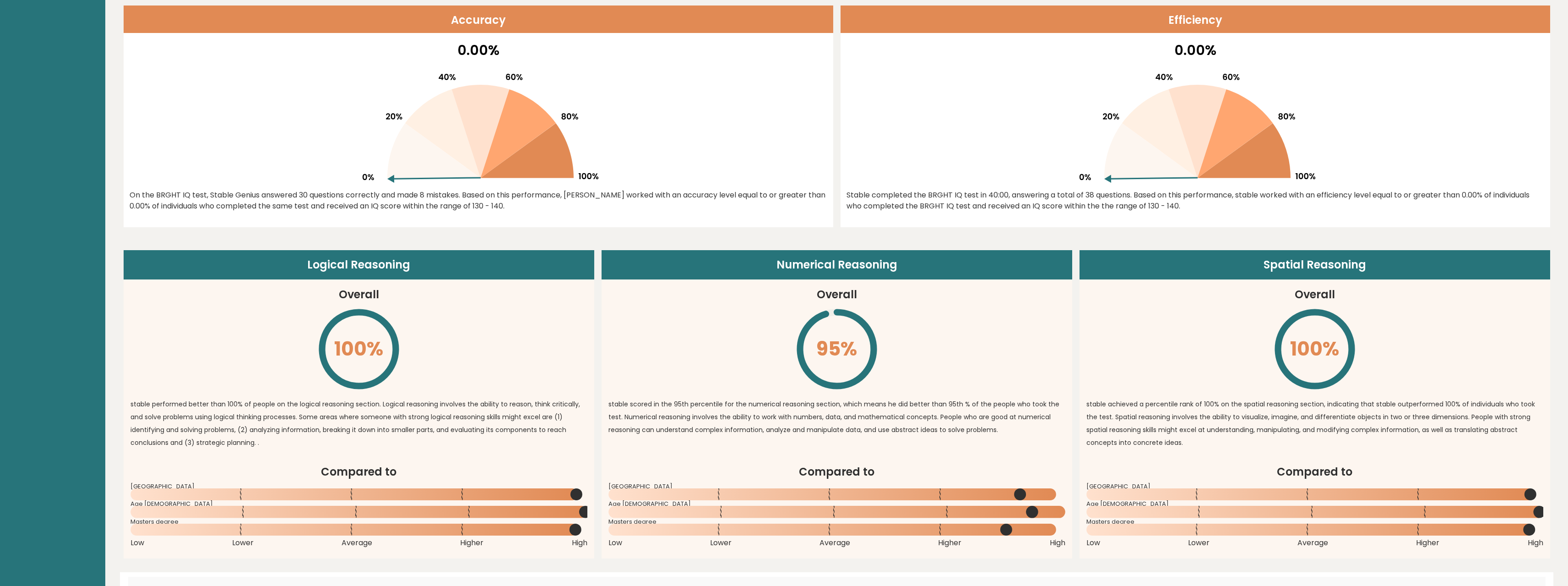
drag, startPoint x: 546, startPoint y: 176, endPoint x: 549, endPoint y: 260, distance: 84.1
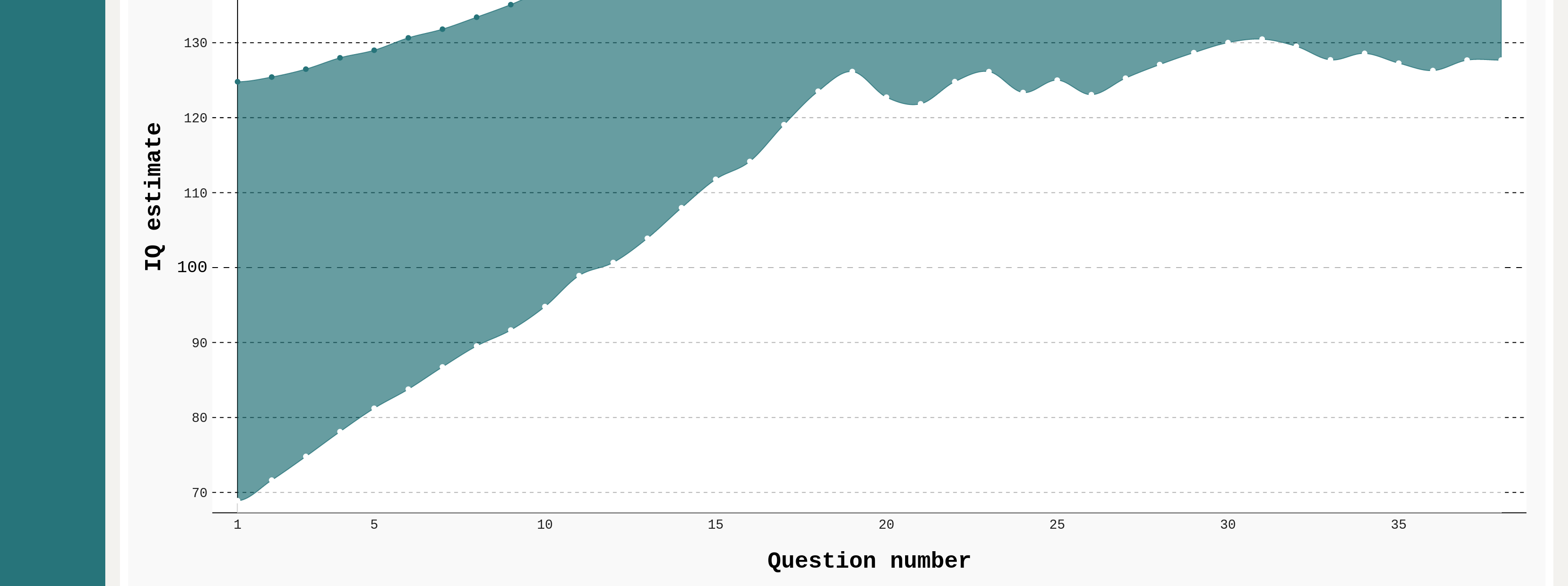
scroll to position [2467, 0]
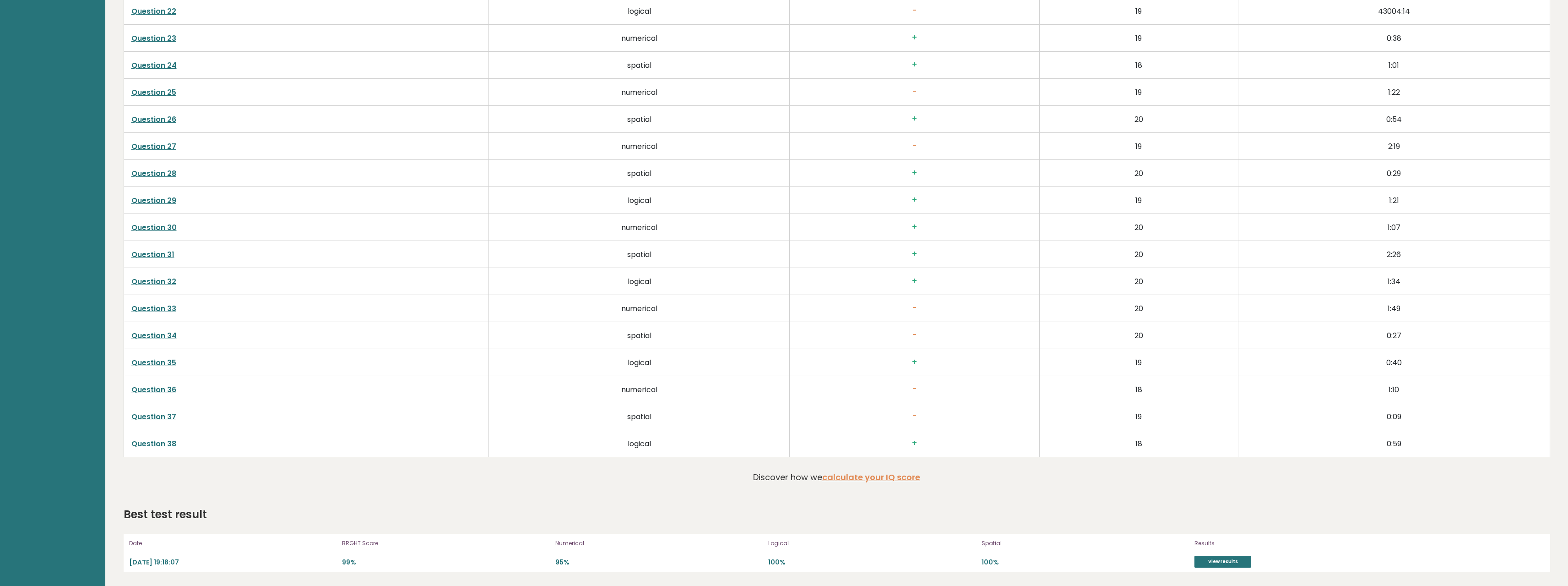
drag, startPoint x: 548, startPoint y: 240, endPoint x: 584, endPoint y: 498, distance: 260.5
click at [1226, 563] on link "View results" at bounding box center [1222, 562] width 57 height 12
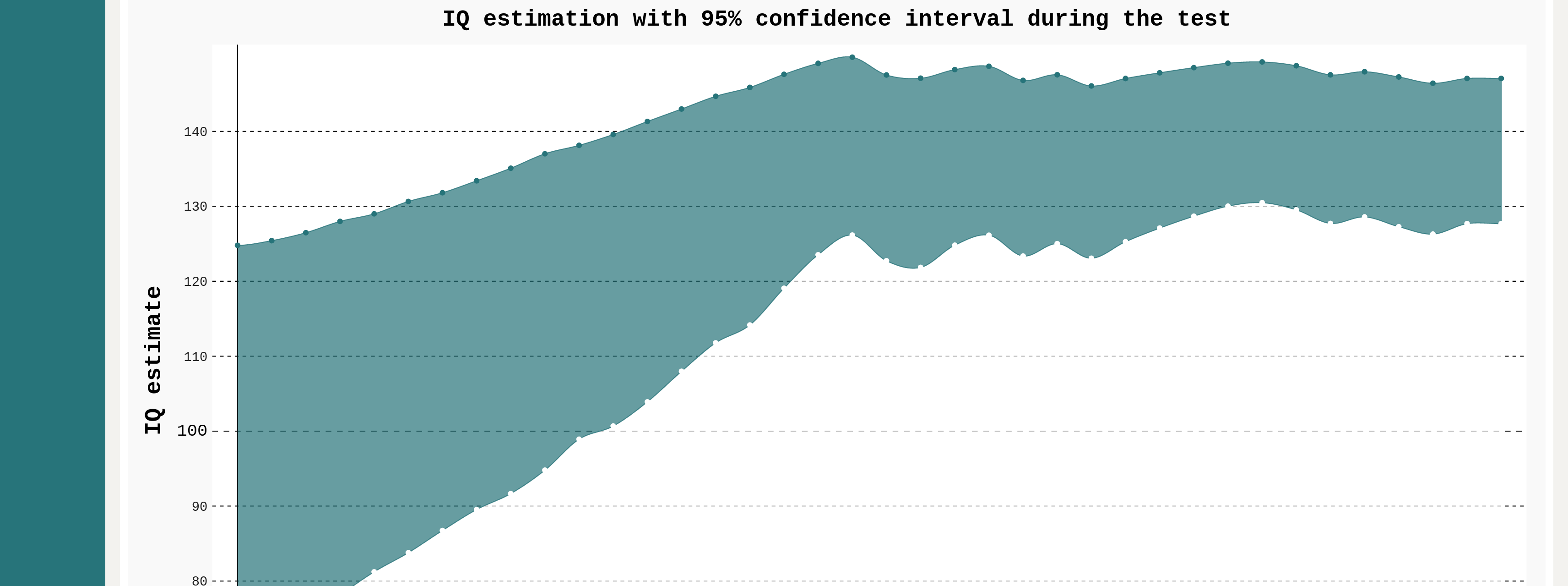
scroll to position [0, 0]
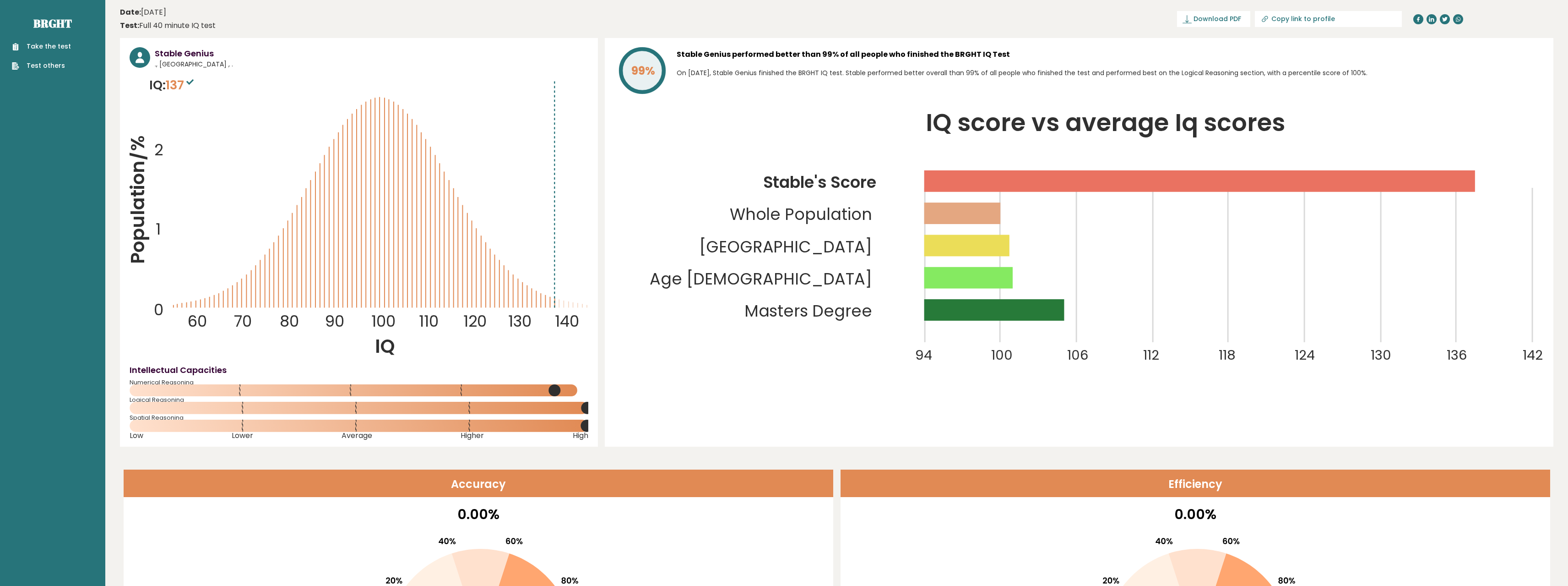
drag, startPoint x: 925, startPoint y: 268, endPoint x: 922, endPoint y: 29, distance: 239.0
drag, startPoint x: 545, startPoint y: 257, endPoint x: 546, endPoint y: 253, distance: 4.1
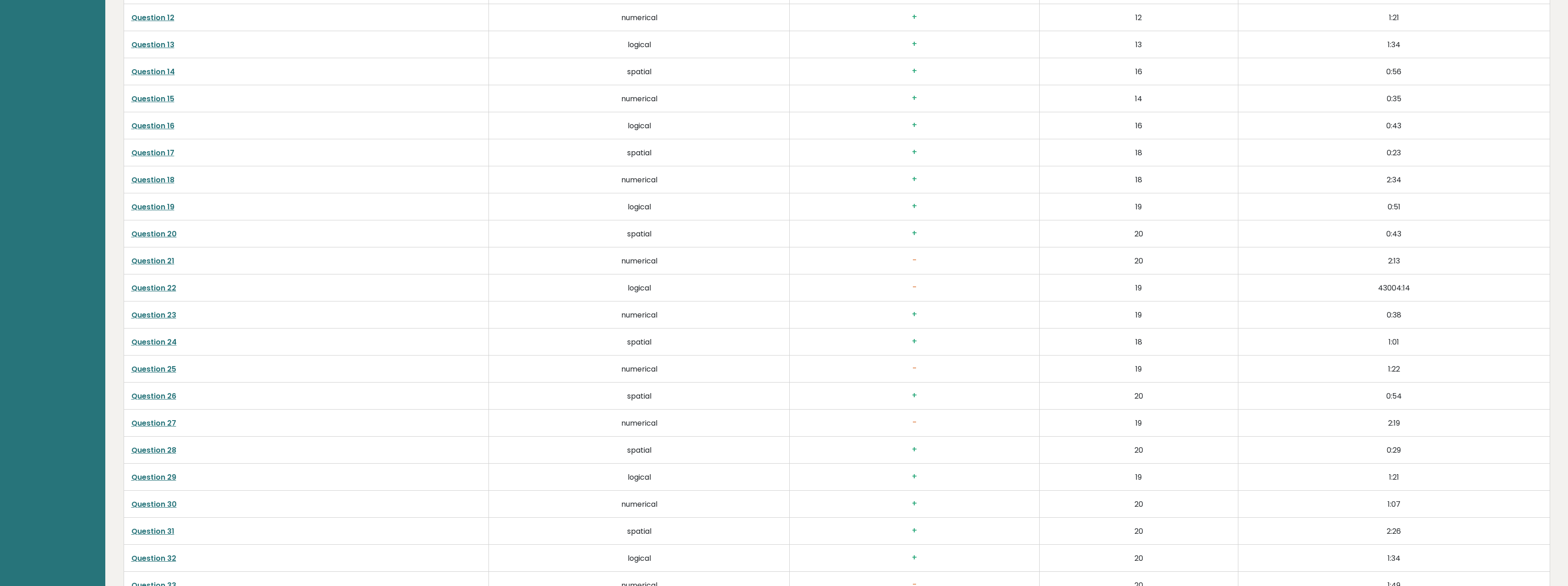
scroll to position [2467, 0]
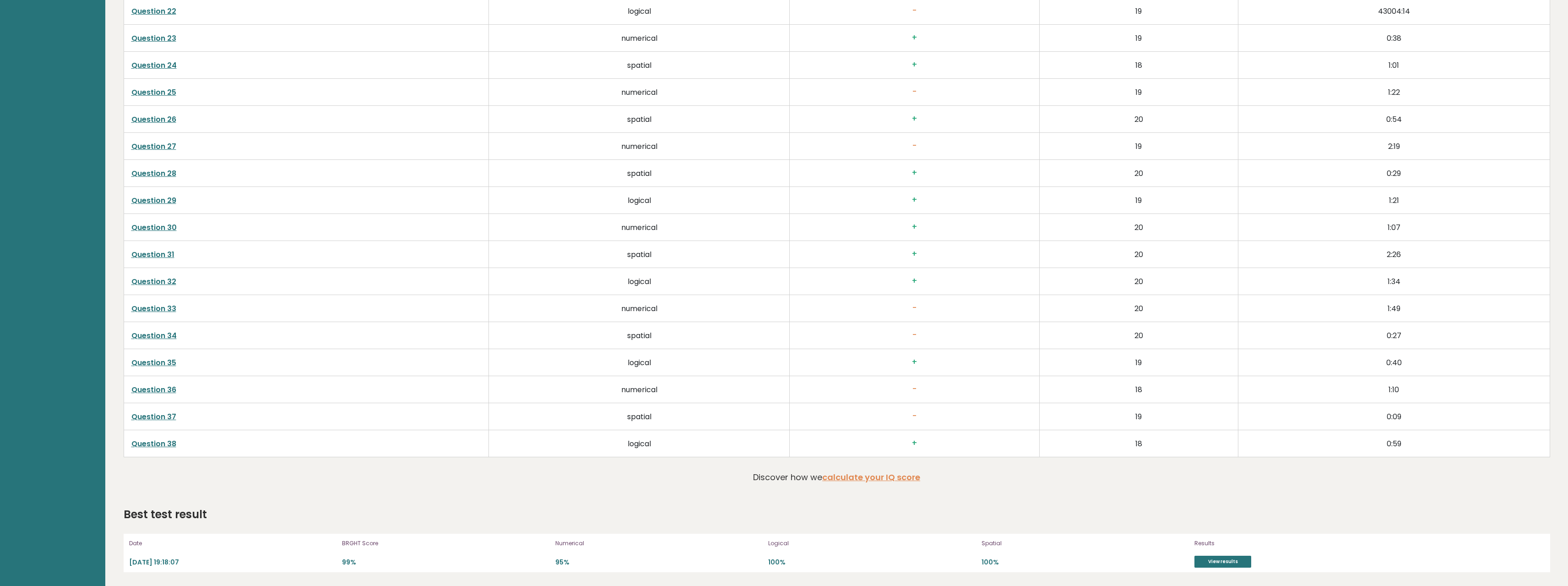
drag, startPoint x: 749, startPoint y: 478, endPoint x: 823, endPoint y: 521, distance: 85.6
click at [1234, 559] on link "View results" at bounding box center [1222, 562] width 57 height 12
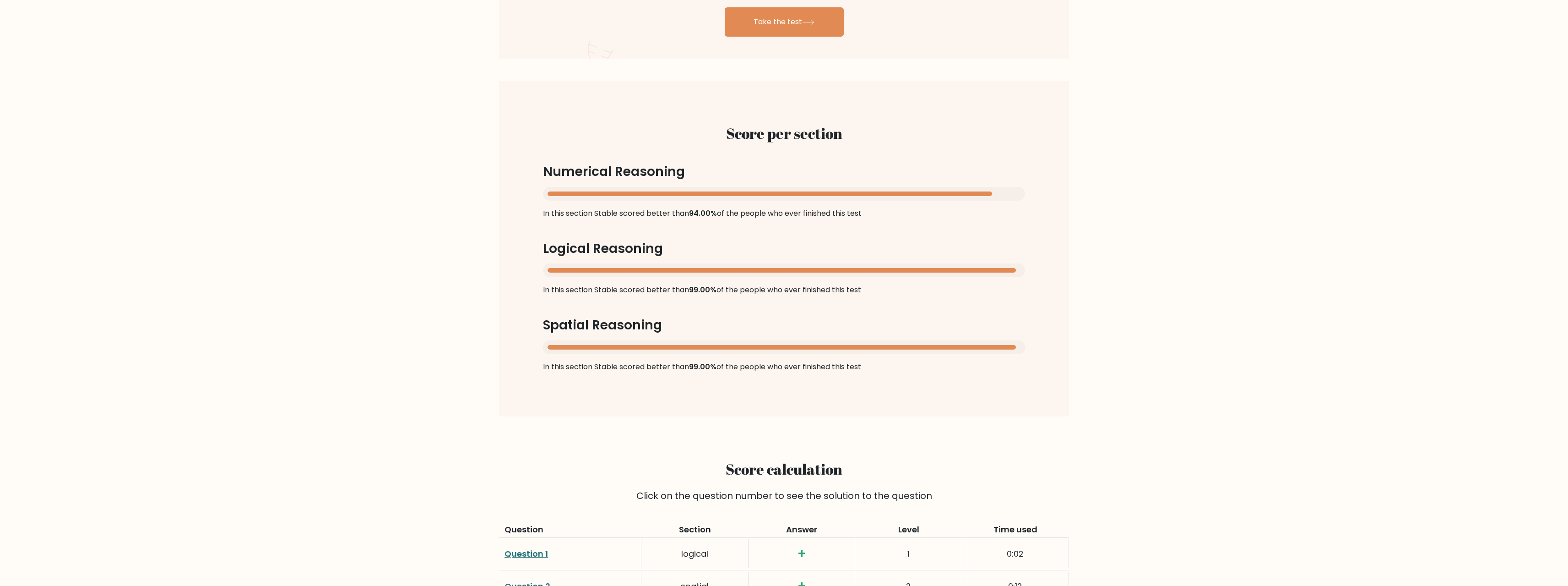
drag, startPoint x: 1041, startPoint y: 367, endPoint x: 1049, endPoint y: 434, distance: 67.5
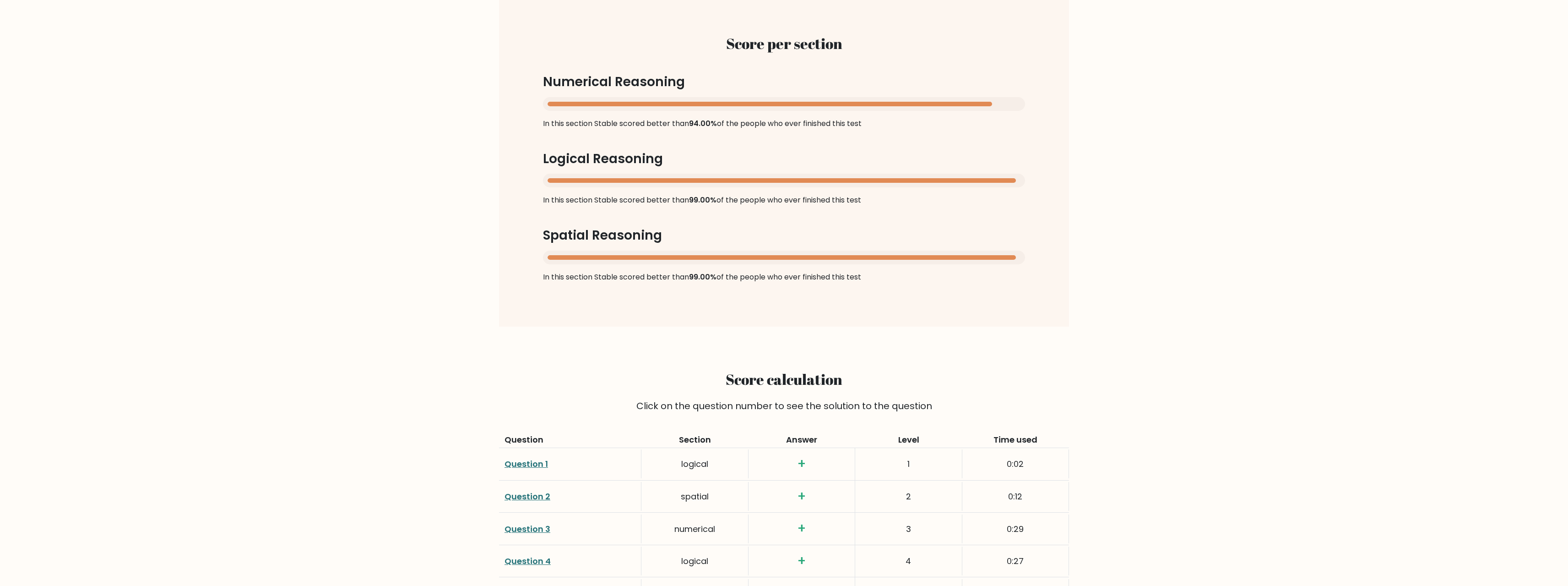
drag, startPoint x: 1057, startPoint y: 360, endPoint x: 1057, endPoint y: 415, distance: 55.0
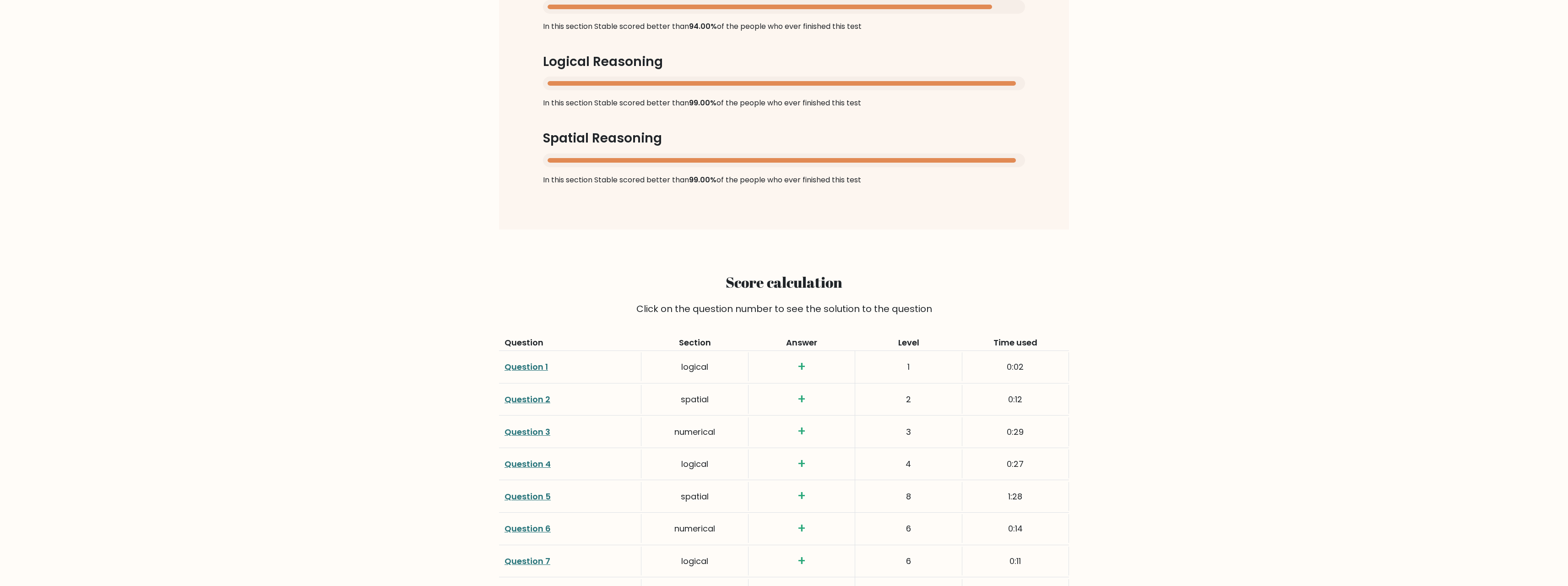
drag, startPoint x: 1057, startPoint y: 415, endPoint x: 1057, endPoint y: 487, distance: 72.0
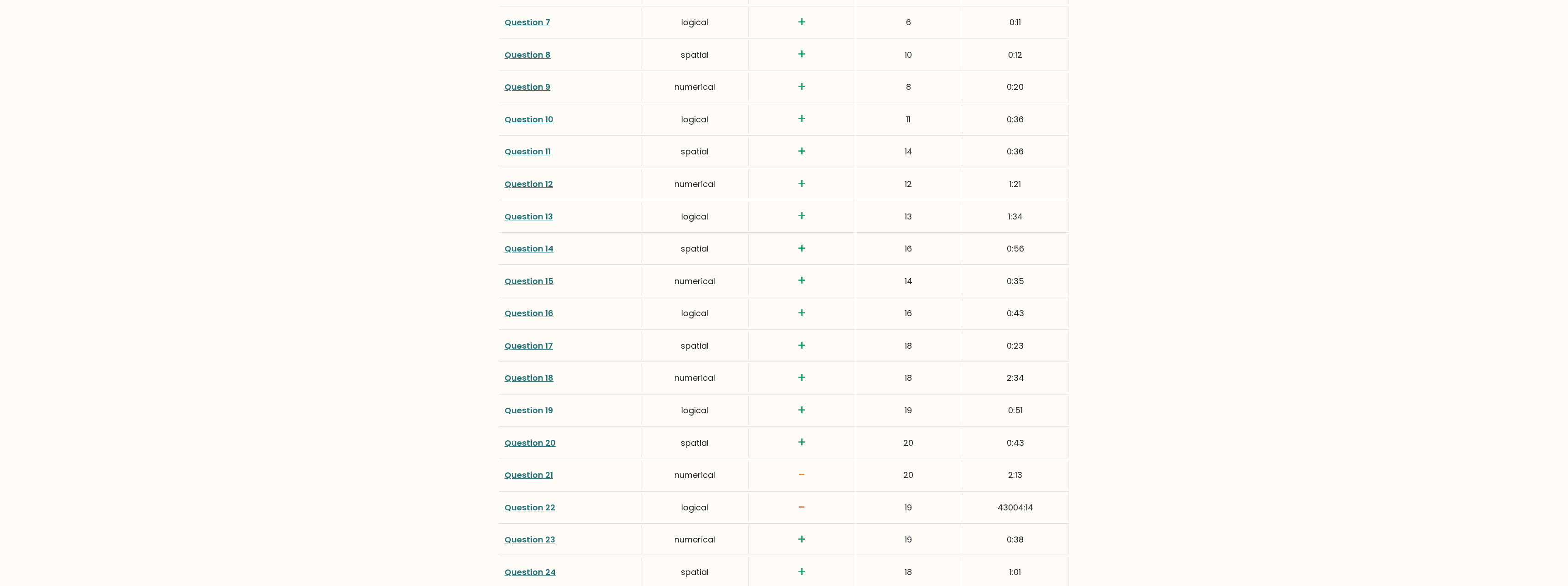
drag, startPoint x: 1094, startPoint y: 354, endPoint x: 1086, endPoint y: 444, distance: 90.4
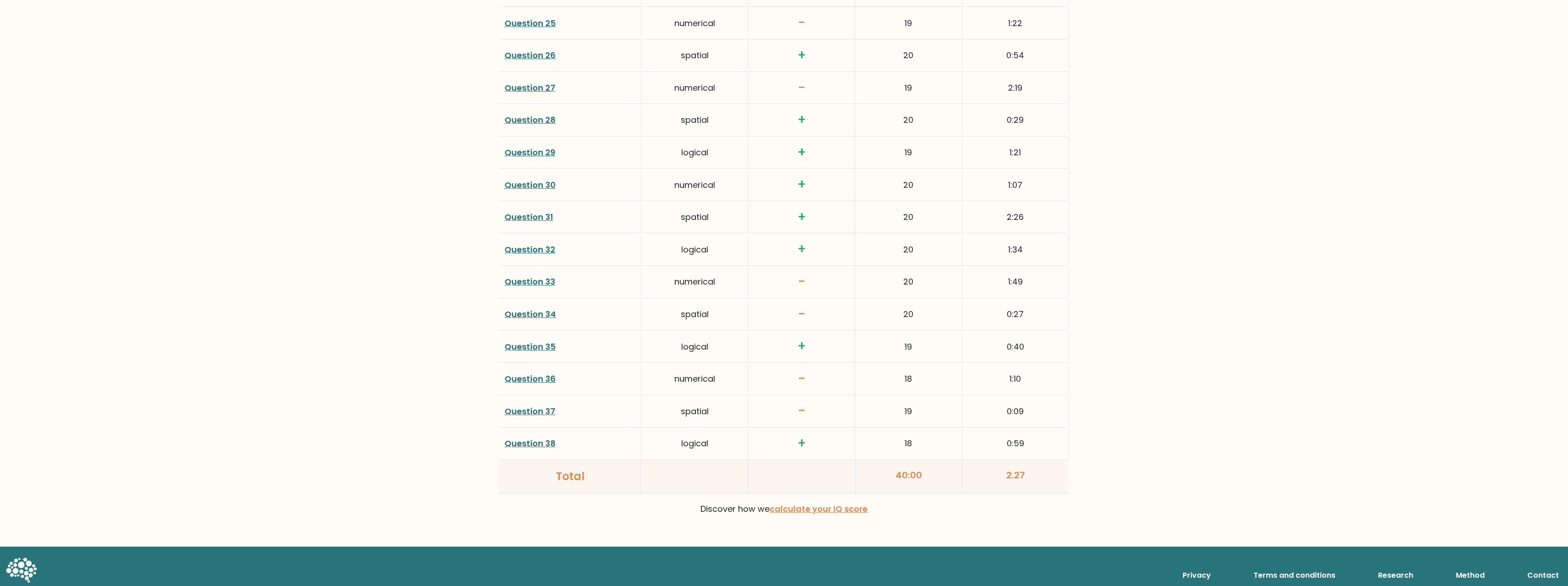
drag, startPoint x: 1098, startPoint y: 391, endPoint x: 1089, endPoint y: 444, distance: 53.8
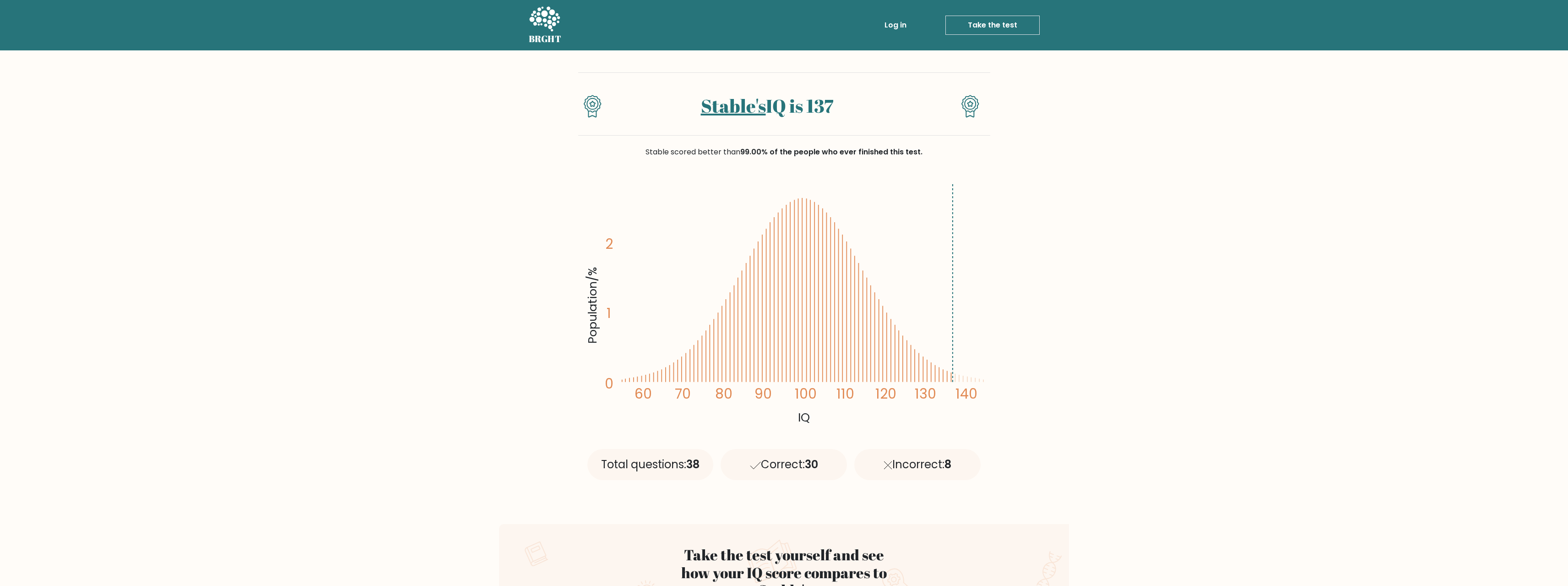
drag, startPoint x: 1089, startPoint y: 429, endPoint x: 1098, endPoint y: 44, distance: 385.1
drag, startPoint x: 902, startPoint y: 131, endPoint x: 912, endPoint y: 131, distance: 10.0
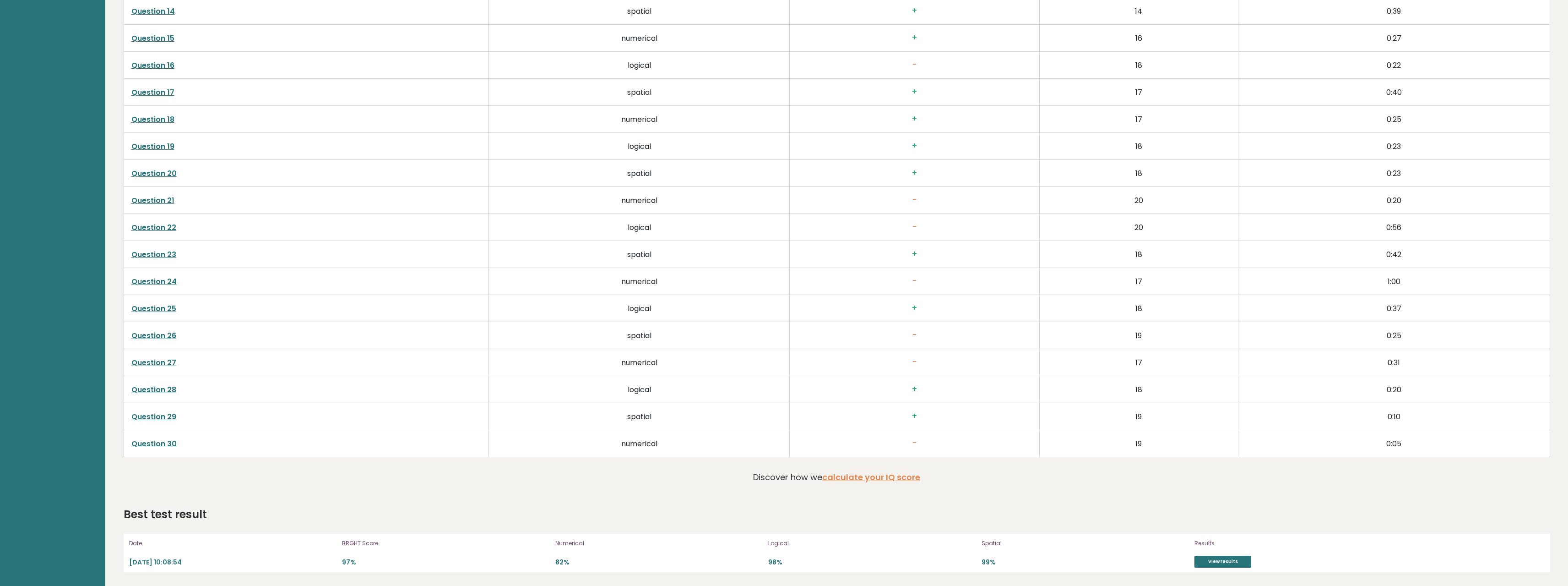
drag, startPoint x: 610, startPoint y: 174, endPoint x: 641, endPoint y: 402, distance: 230.1
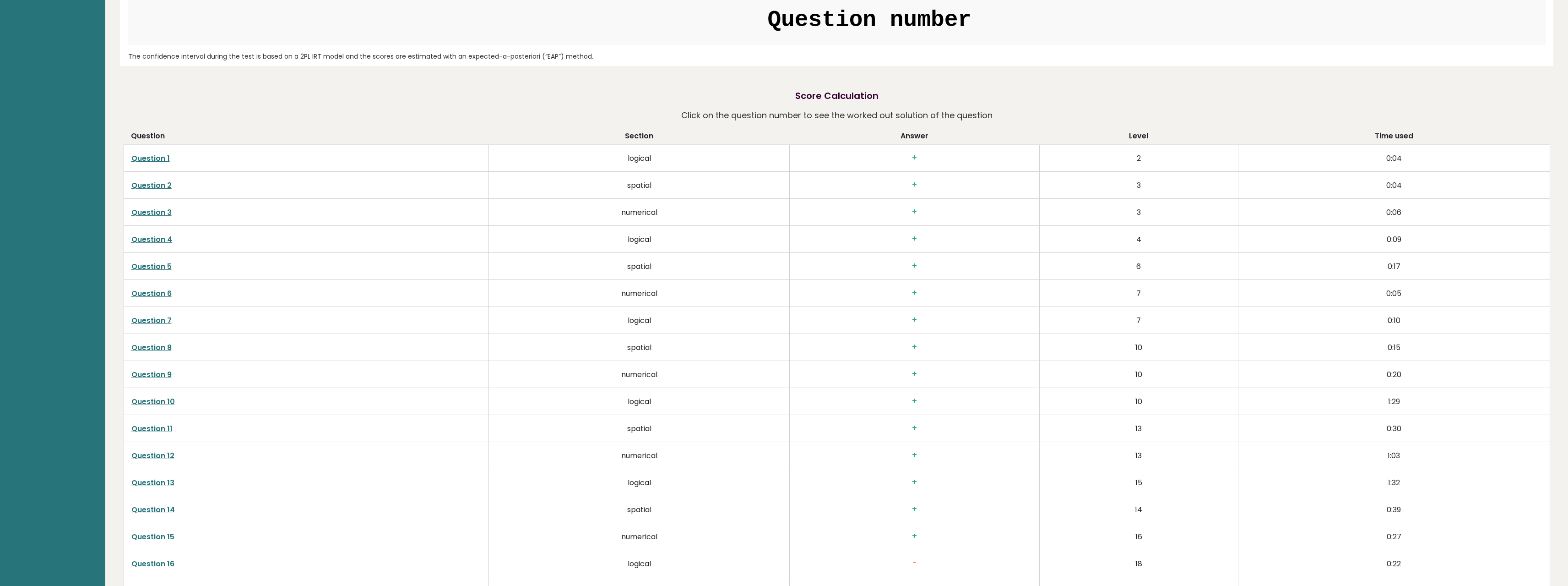
drag, startPoint x: 641, startPoint y: 388, endPoint x: 630, endPoint y: 270, distance: 118.5
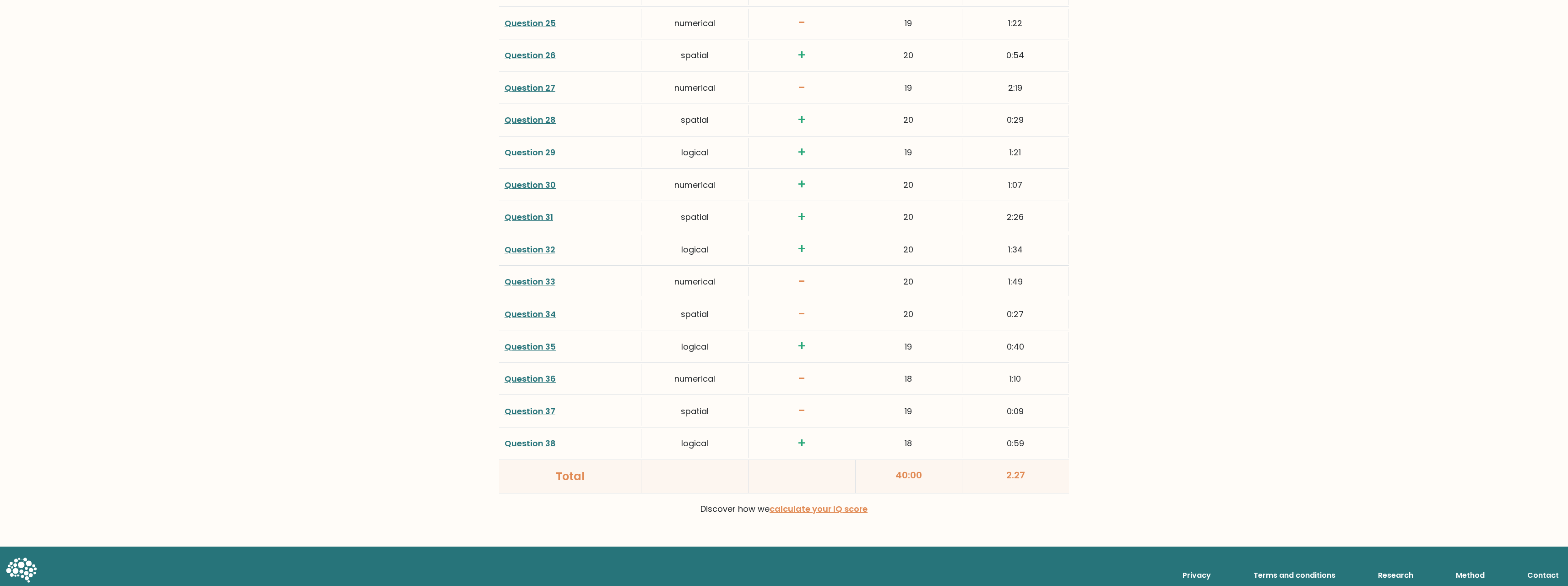
drag, startPoint x: 1085, startPoint y: 368, endPoint x: 1074, endPoint y: 604, distance: 236.3
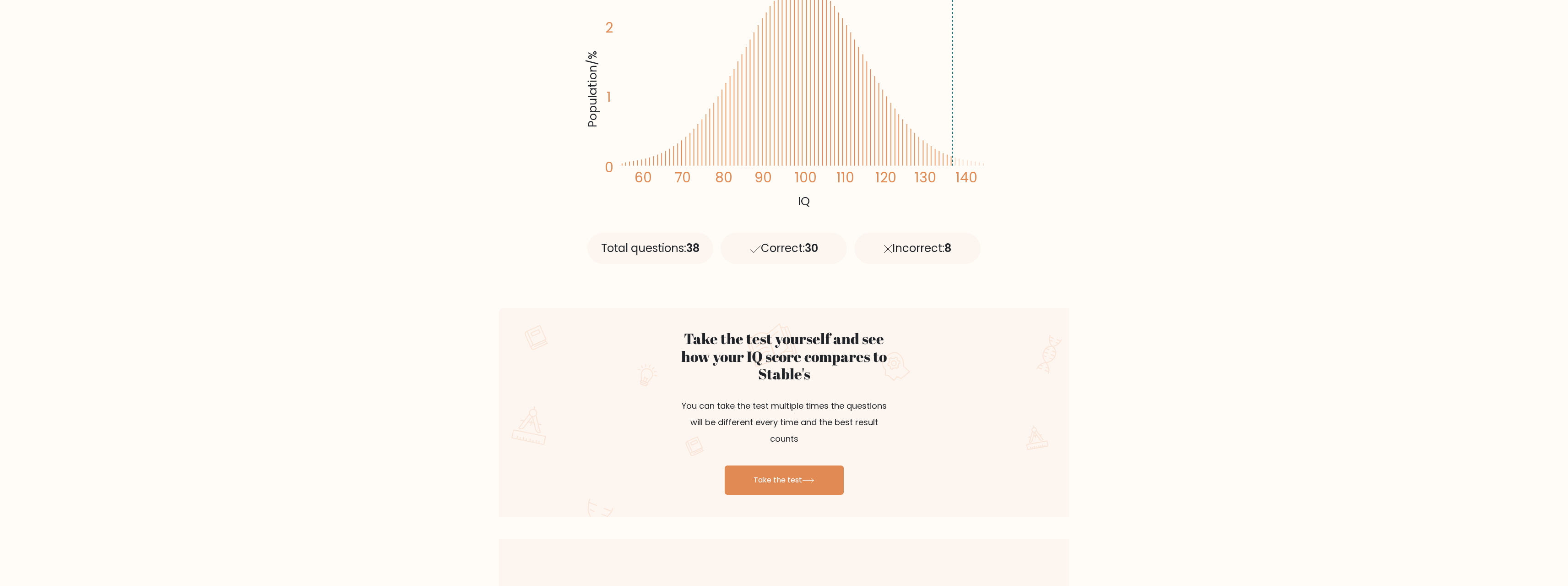
drag, startPoint x: 1060, startPoint y: 492, endPoint x: 1042, endPoint y: 291, distance: 201.8
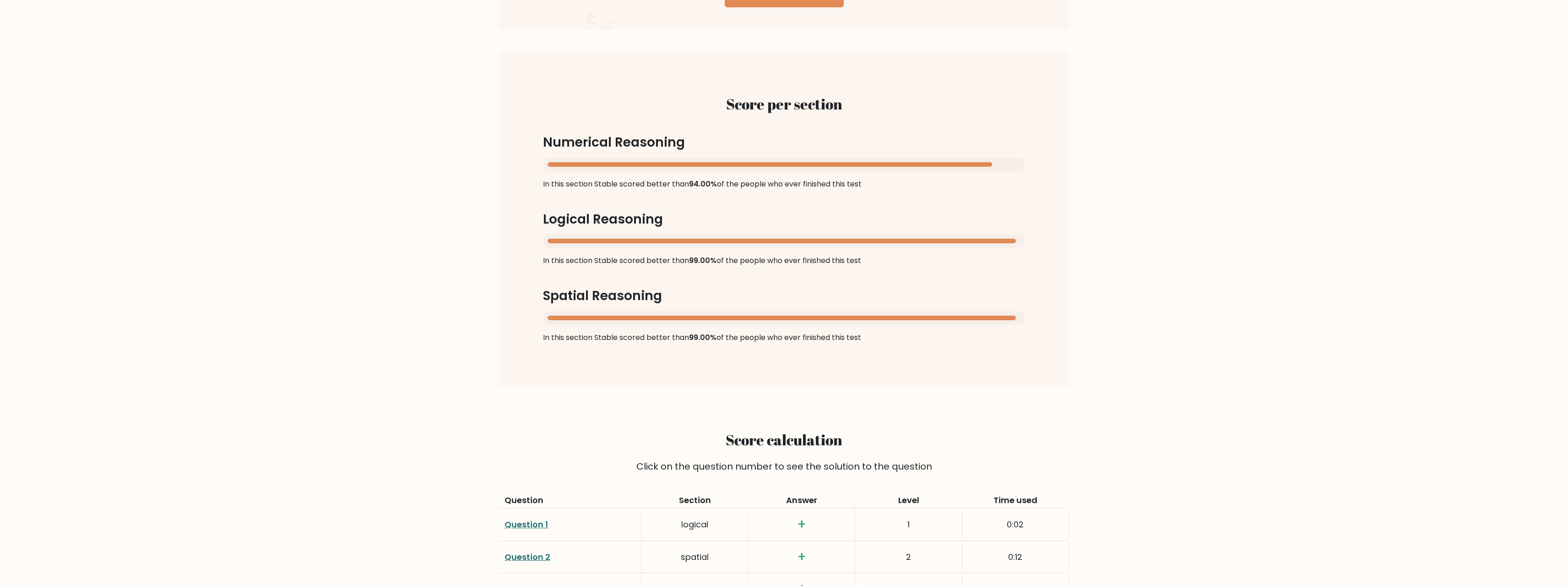
drag, startPoint x: 1064, startPoint y: 437, endPoint x: 1089, endPoint y: 580, distance: 145.2
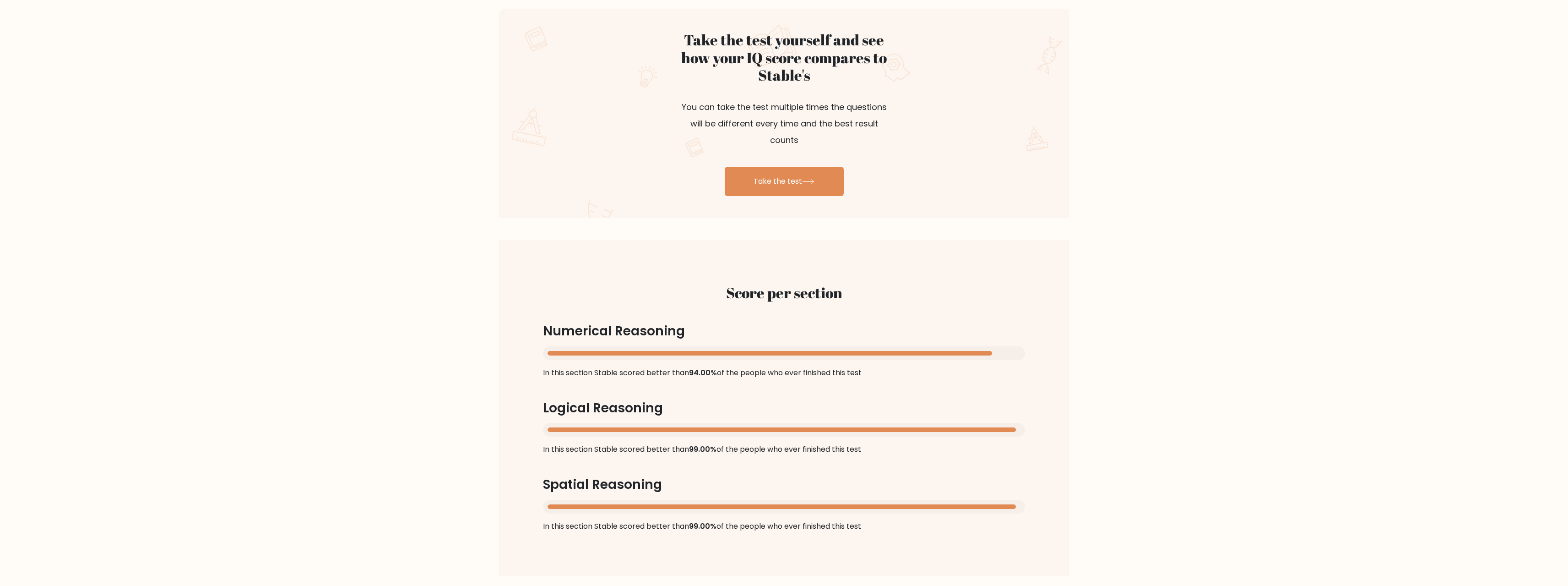
drag, startPoint x: 1077, startPoint y: 443, endPoint x: 1077, endPoint y: 437, distance: 6.0
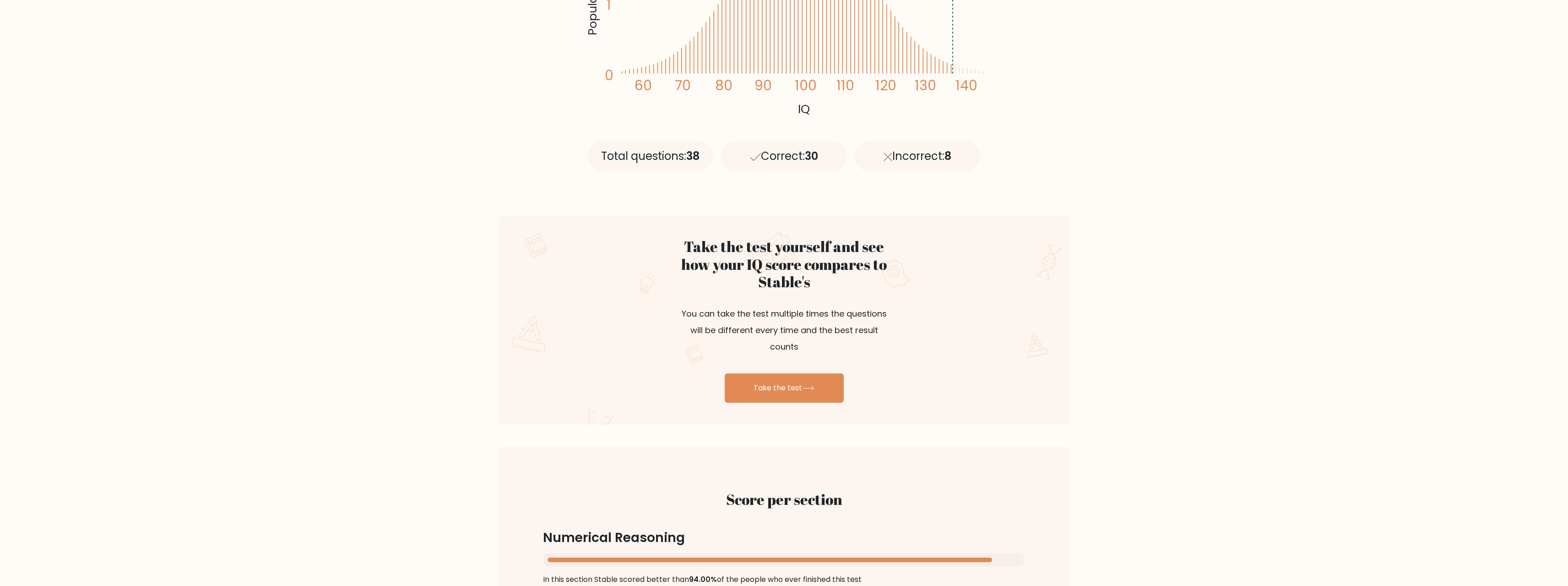
drag, startPoint x: 1060, startPoint y: 355, endPoint x: 1052, endPoint y: 325, distance: 31.0
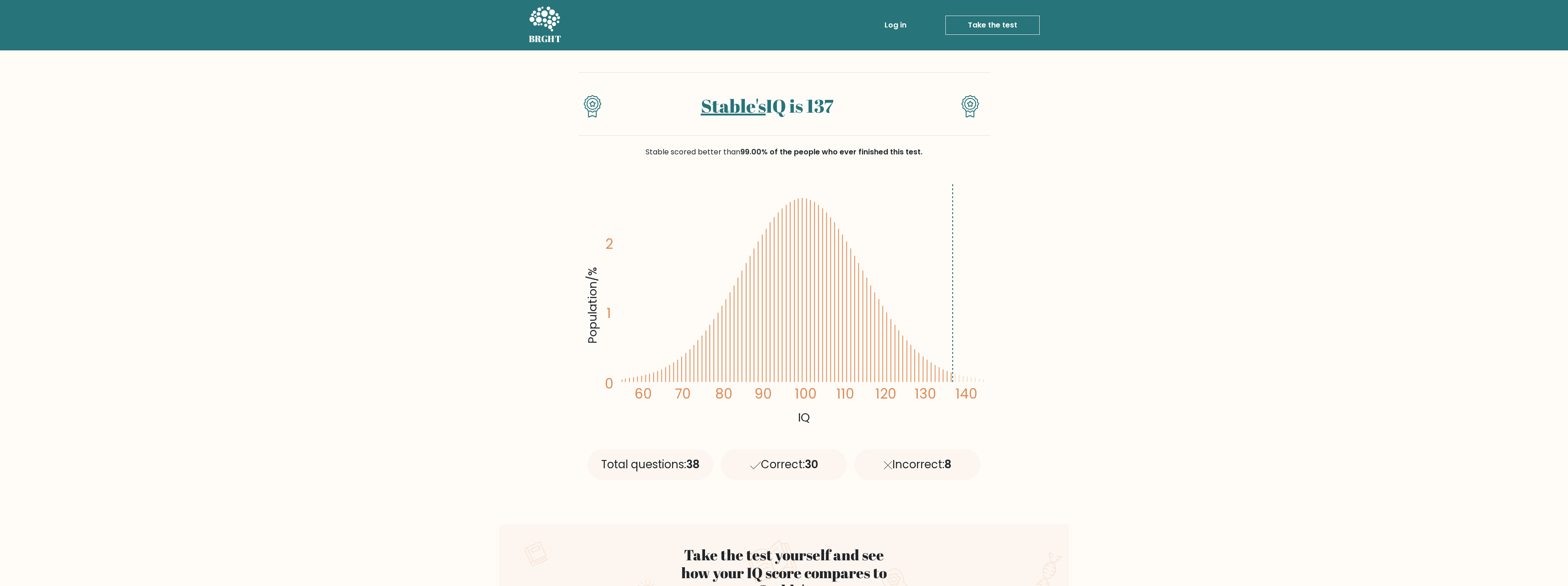
drag, startPoint x: 868, startPoint y: 342, endPoint x: 873, endPoint y: 304, distance: 38.3
click at [822, 146] on span "99.00% of the people who ever finished this test." at bounding box center [831, 151] width 182 height 11
click at [601, 138] on div "Stable scored better than 99.00% of the people who ever finished this test." at bounding box center [784, 158] width 412 height 44
click at [731, 109] on link "Stable's" at bounding box center [733, 106] width 65 height 25
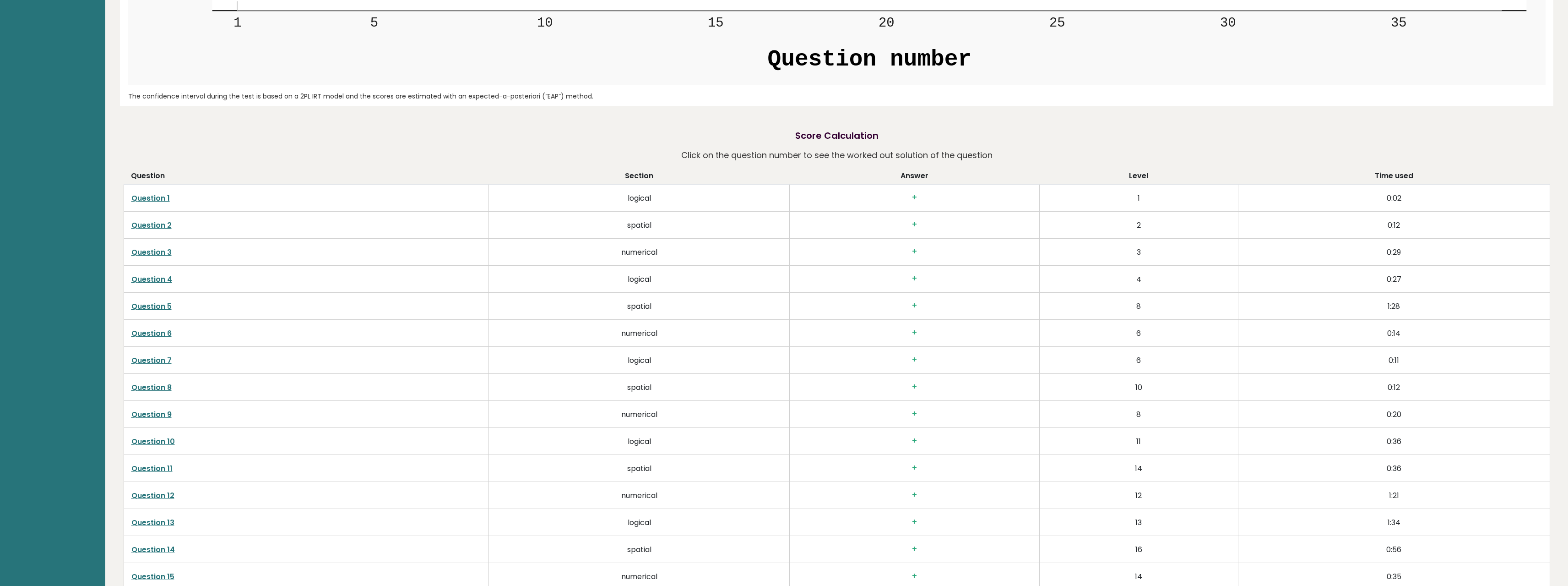
scroll to position [2467, 0]
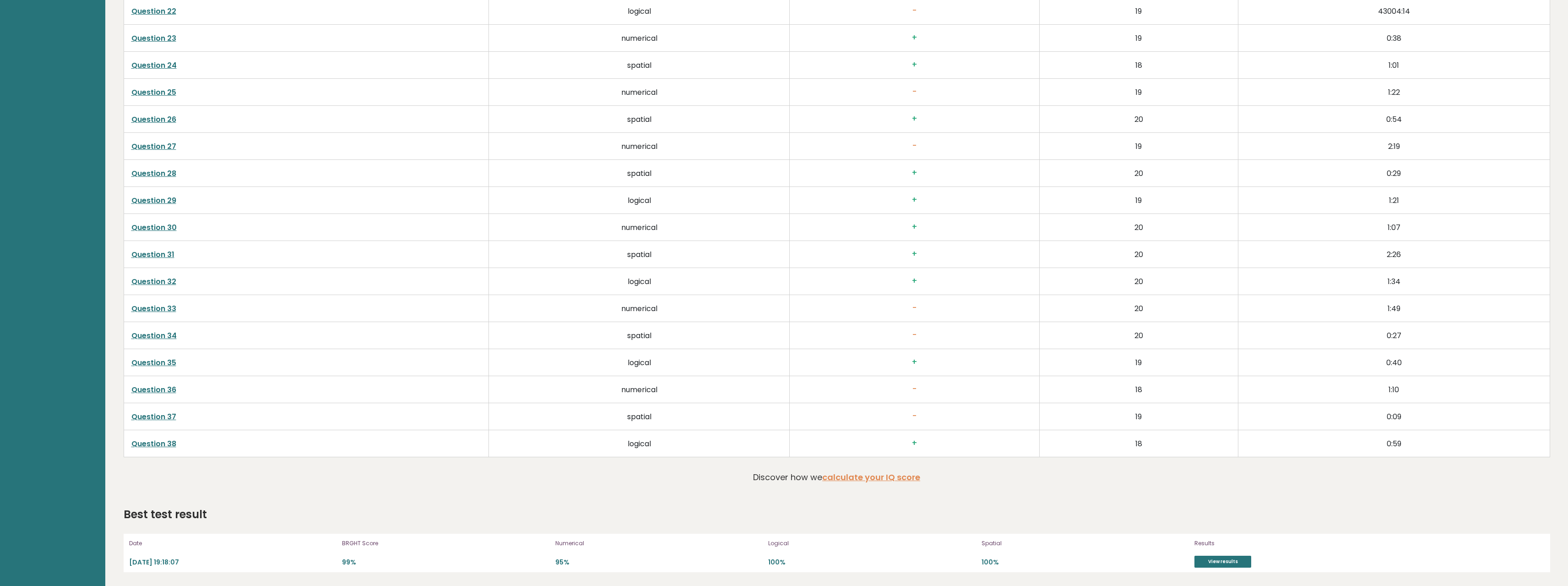
drag, startPoint x: 738, startPoint y: 129, endPoint x: 716, endPoint y: 362, distance: 234.0
drag, startPoint x: 716, startPoint y: 362, endPoint x: 836, endPoint y: 484, distance: 171.1
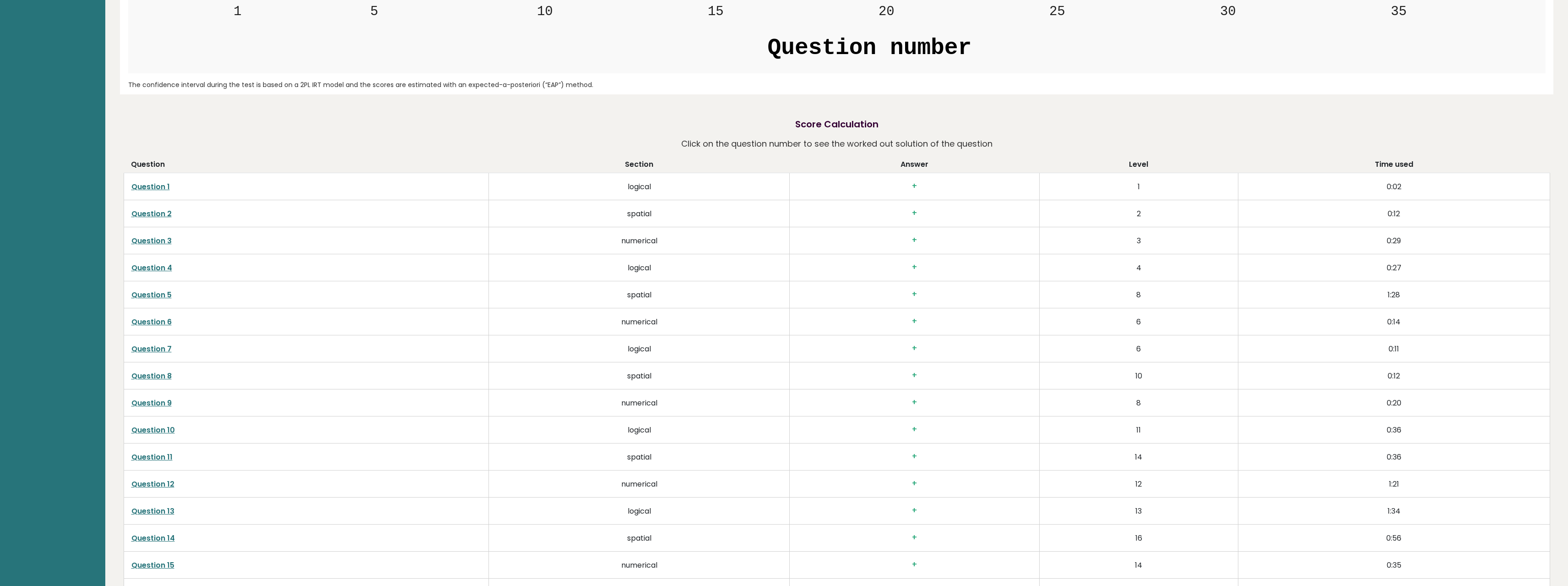
drag, startPoint x: 1171, startPoint y: 505, endPoint x: 1159, endPoint y: 338, distance: 167.4
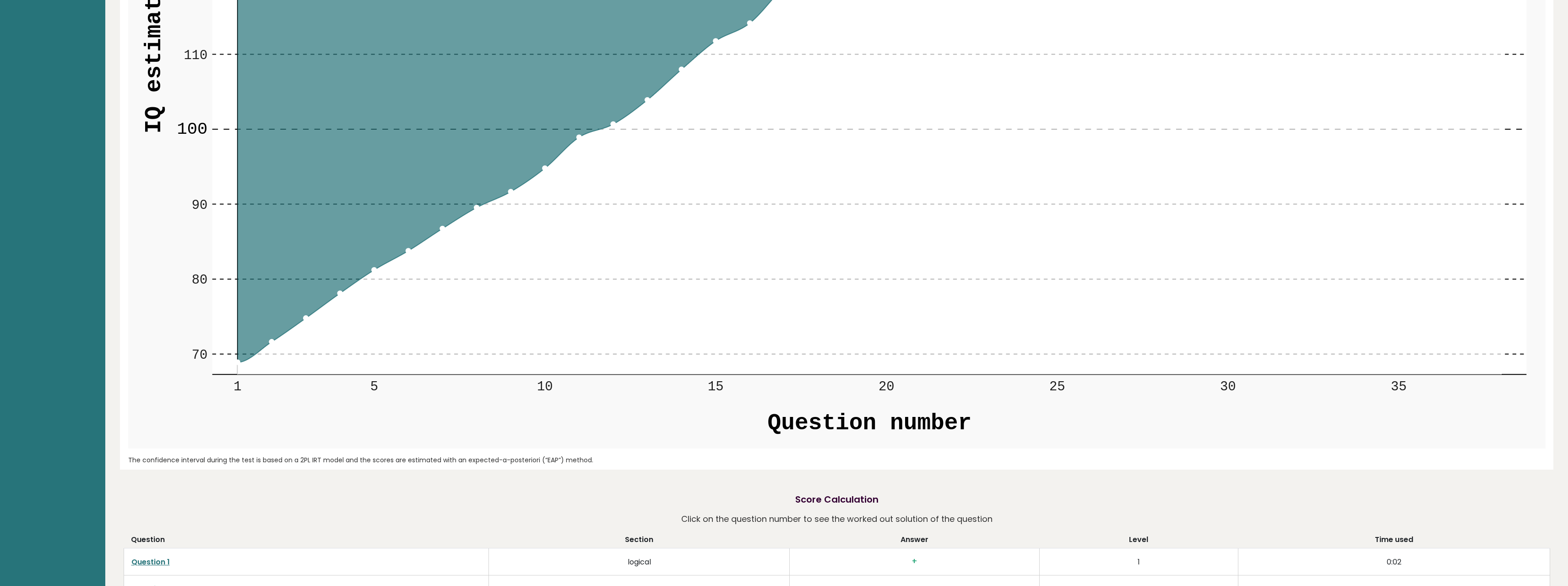
drag, startPoint x: 1166, startPoint y: 345, endPoint x: 1164, endPoint y: 270, distance: 75.0
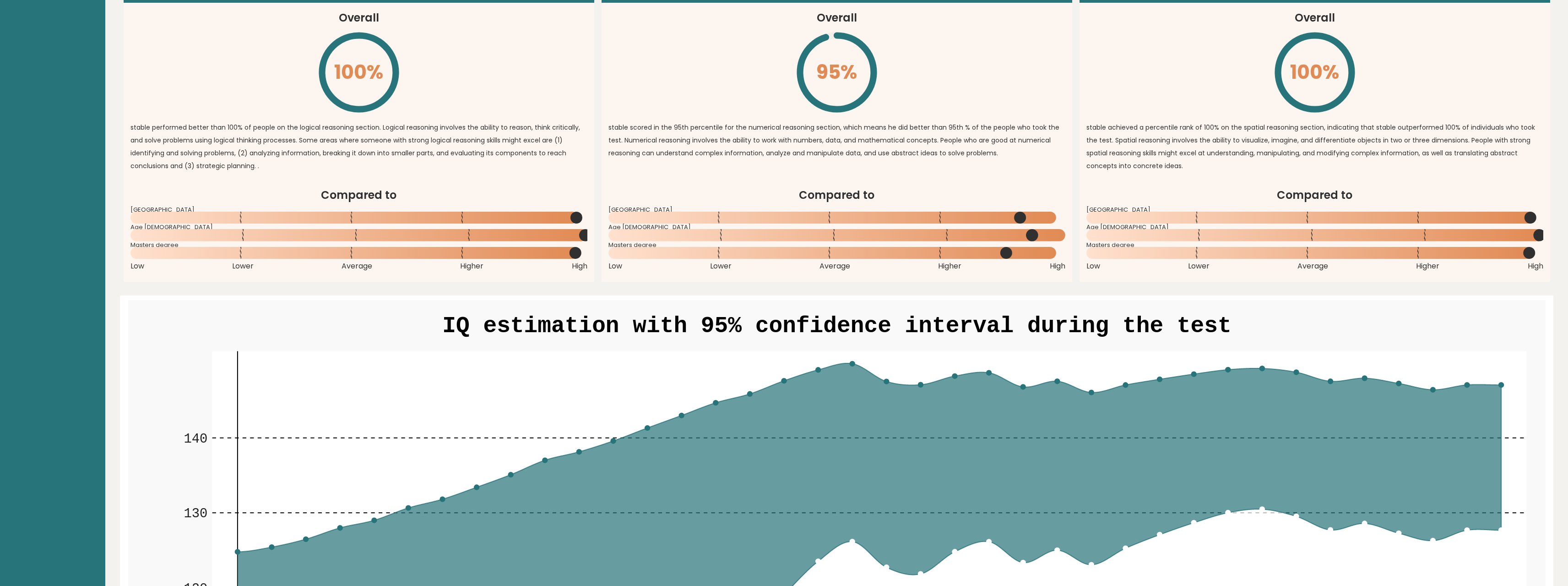
drag, startPoint x: 1149, startPoint y: 297, endPoint x: 1129, endPoint y: 223, distance: 76.7
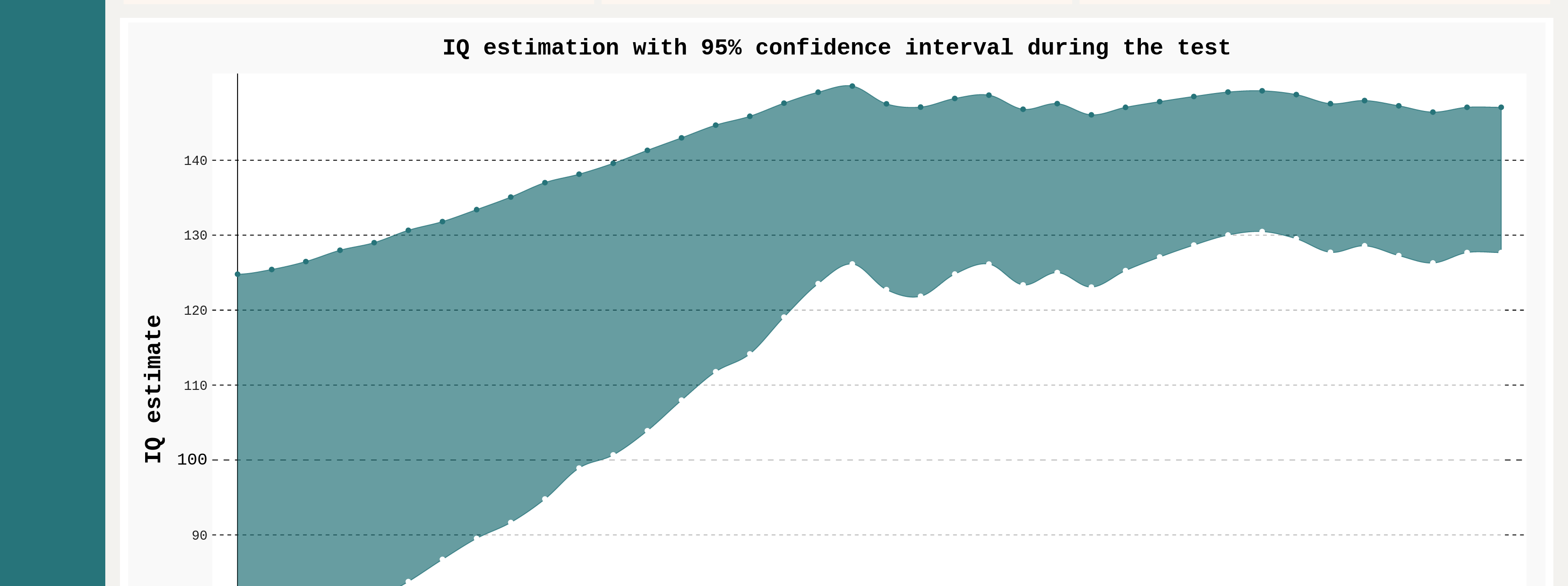
scroll to position [1018, 0]
